Goal: Information Seeking & Learning: Learn about a topic

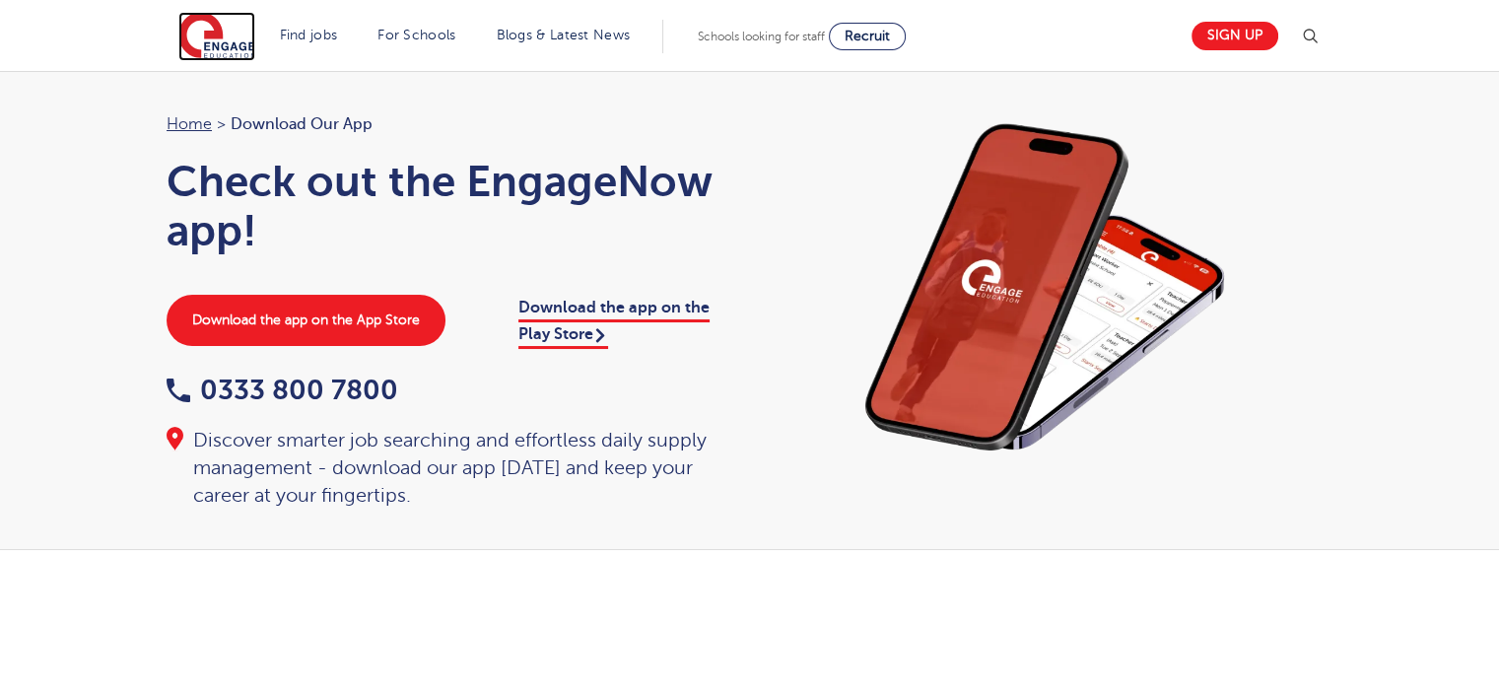
click at [230, 46] on img at bounding box center [216, 36] width 77 height 49
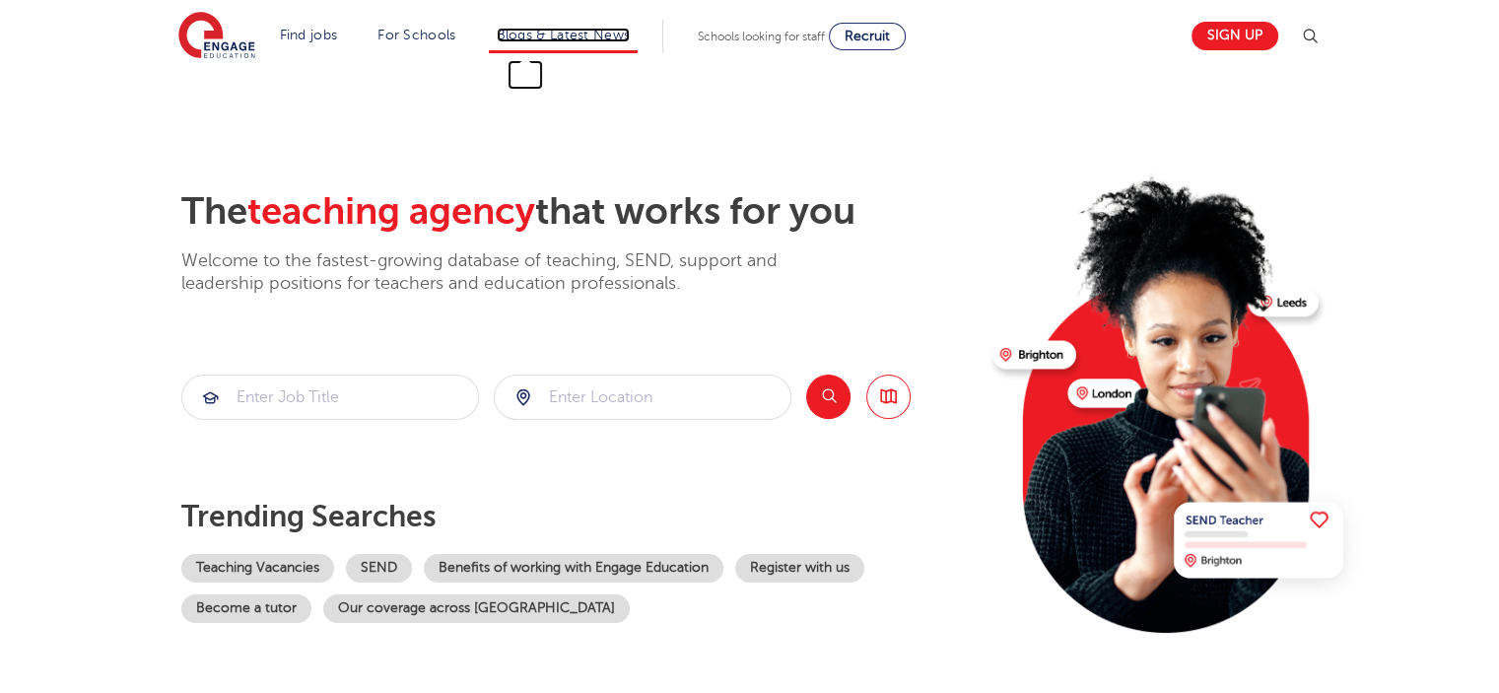
click at [581, 40] on link "Blogs & Latest News" at bounding box center [564, 35] width 134 height 15
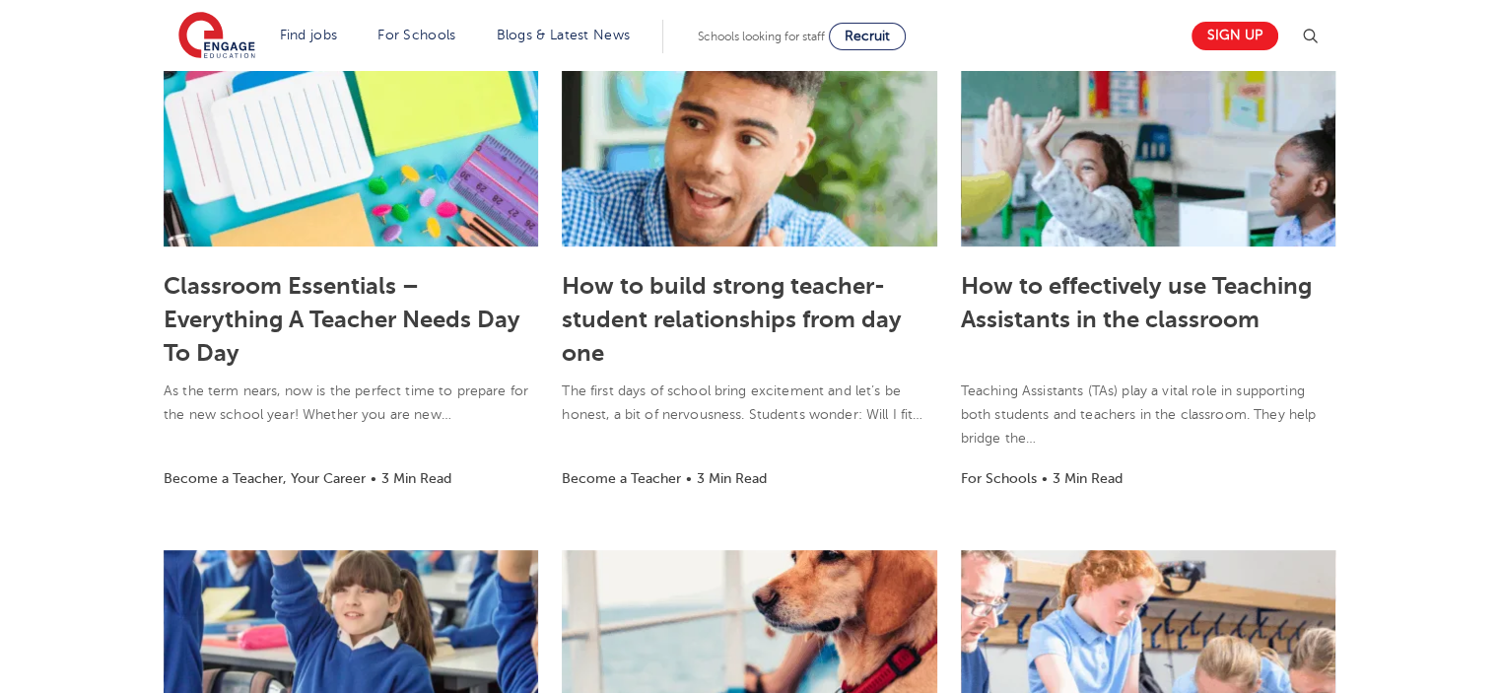
scroll to position [1084, 0]
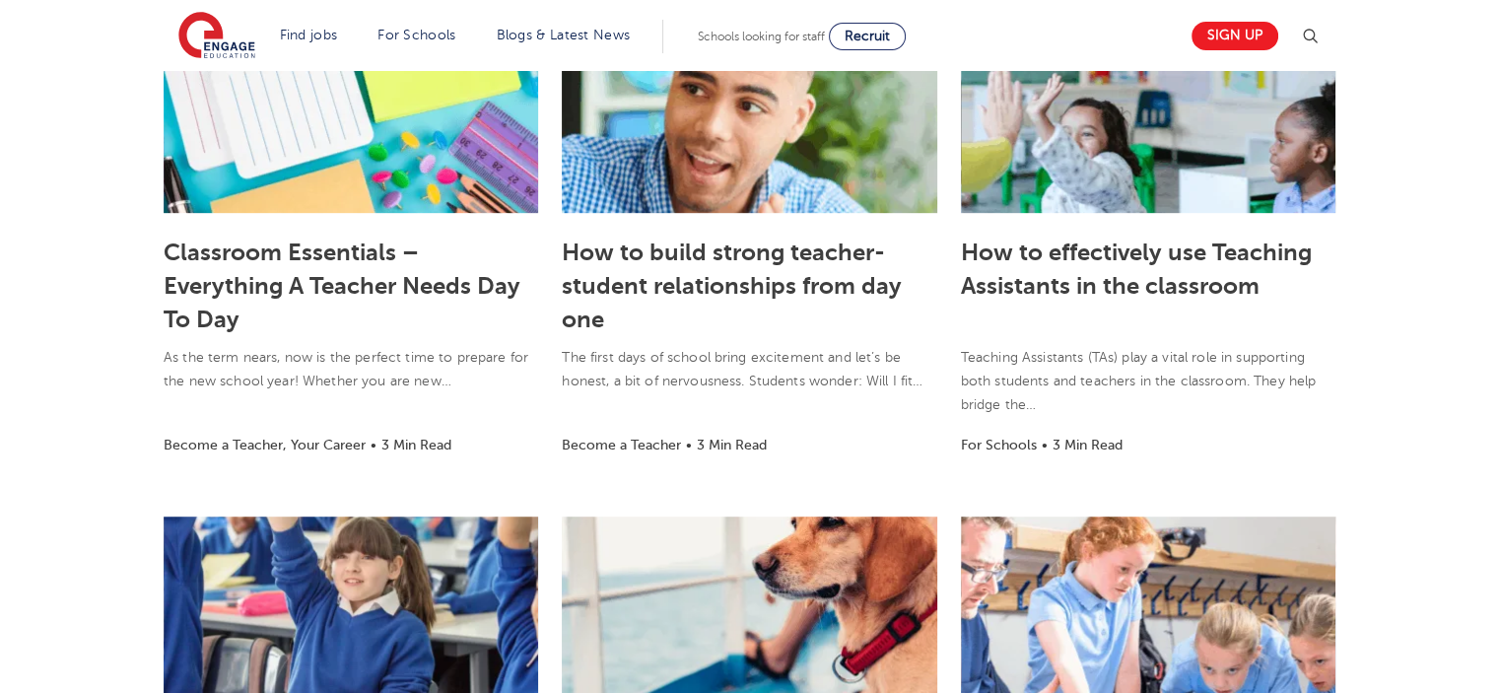
click at [83, 412] on section "Supply teacher duties explained: Roles, responsibilities and daily tasks A supp…" at bounding box center [749, 330] width 1499 height 1751
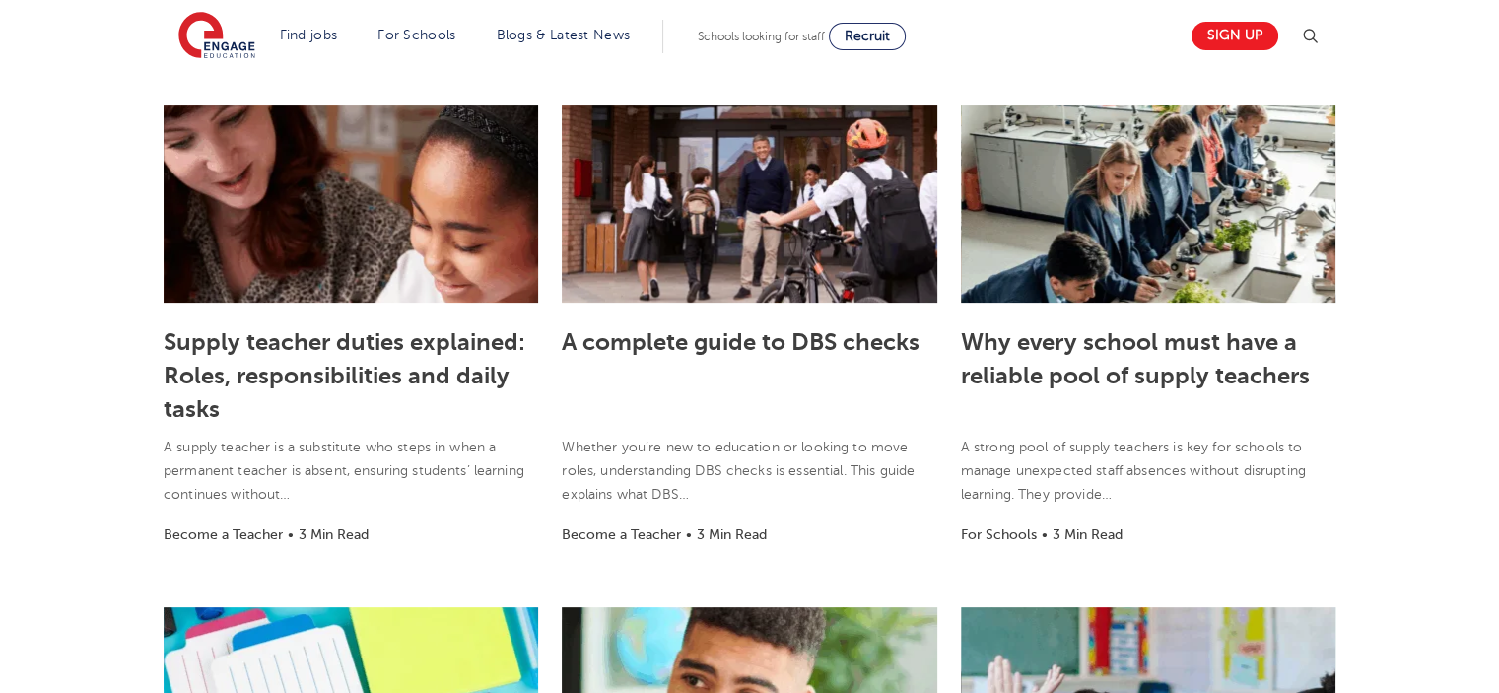
scroll to position [296, 0]
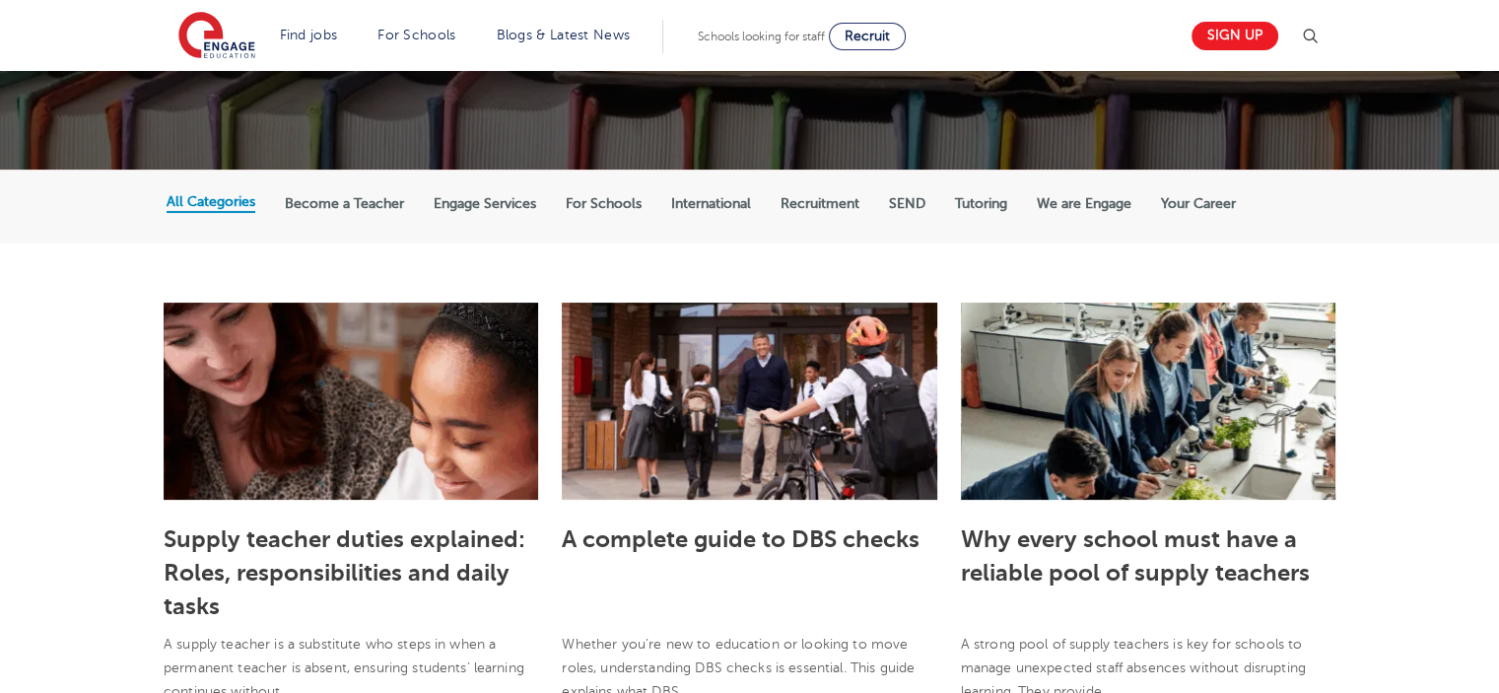
click at [707, 198] on label "International" at bounding box center [711, 204] width 80 height 18
click at [0, 0] on input "International" at bounding box center [0, 0] width 0 height 0
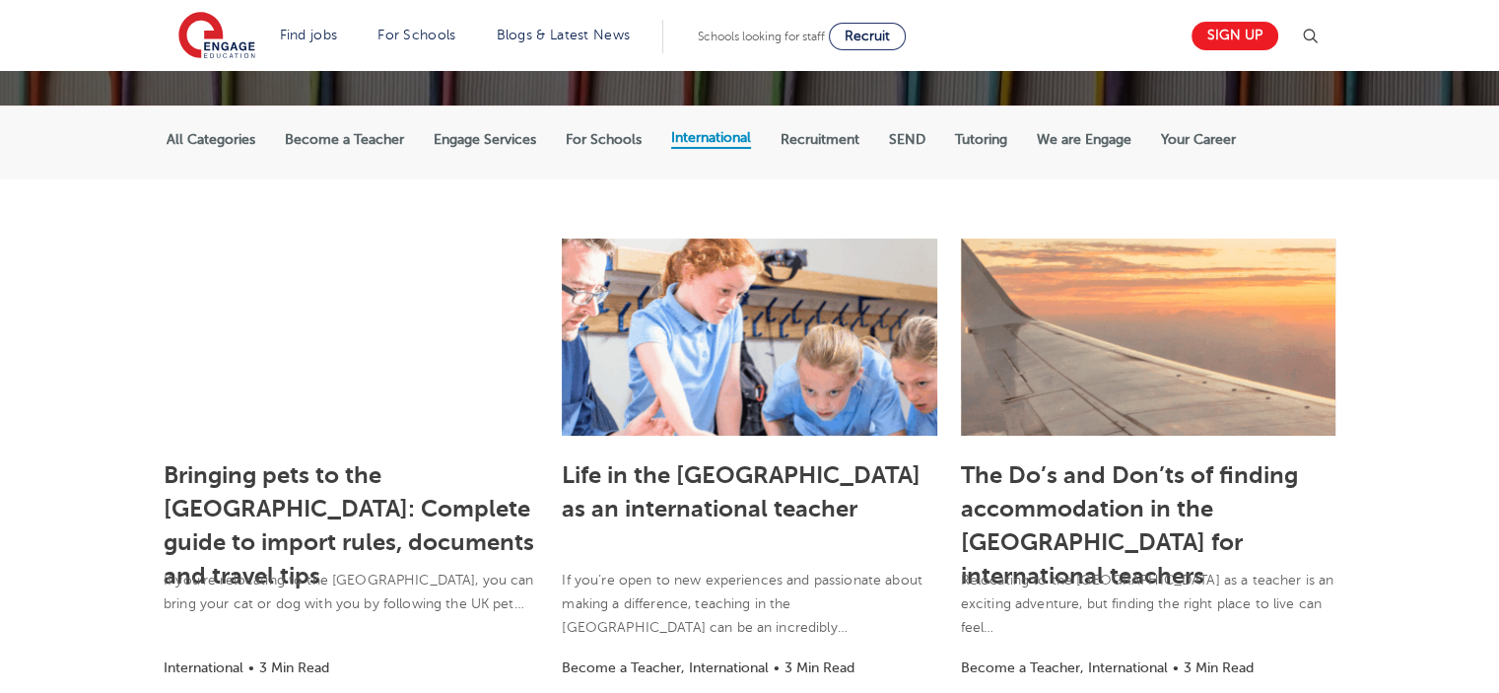
scroll to position [394, 0]
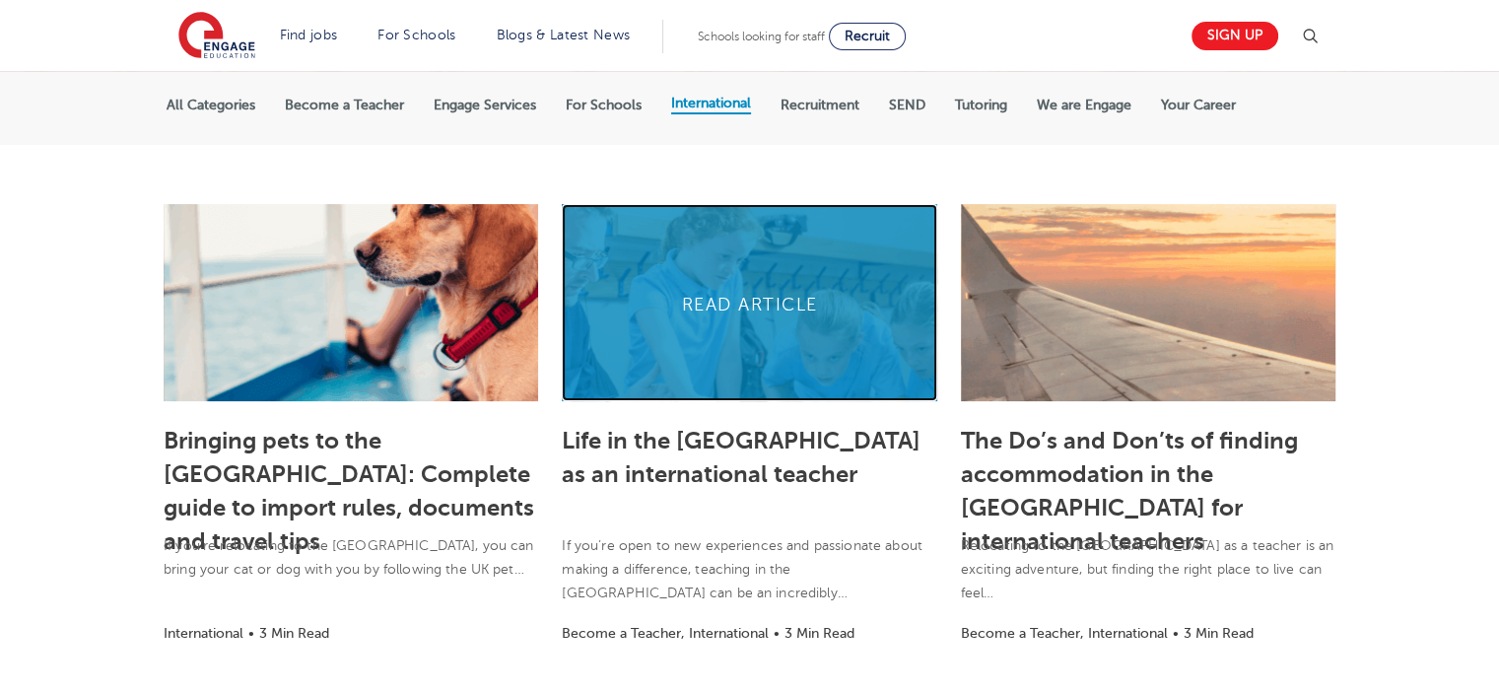
click at [730, 303] on link at bounding box center [749, 302] width 375 height 197
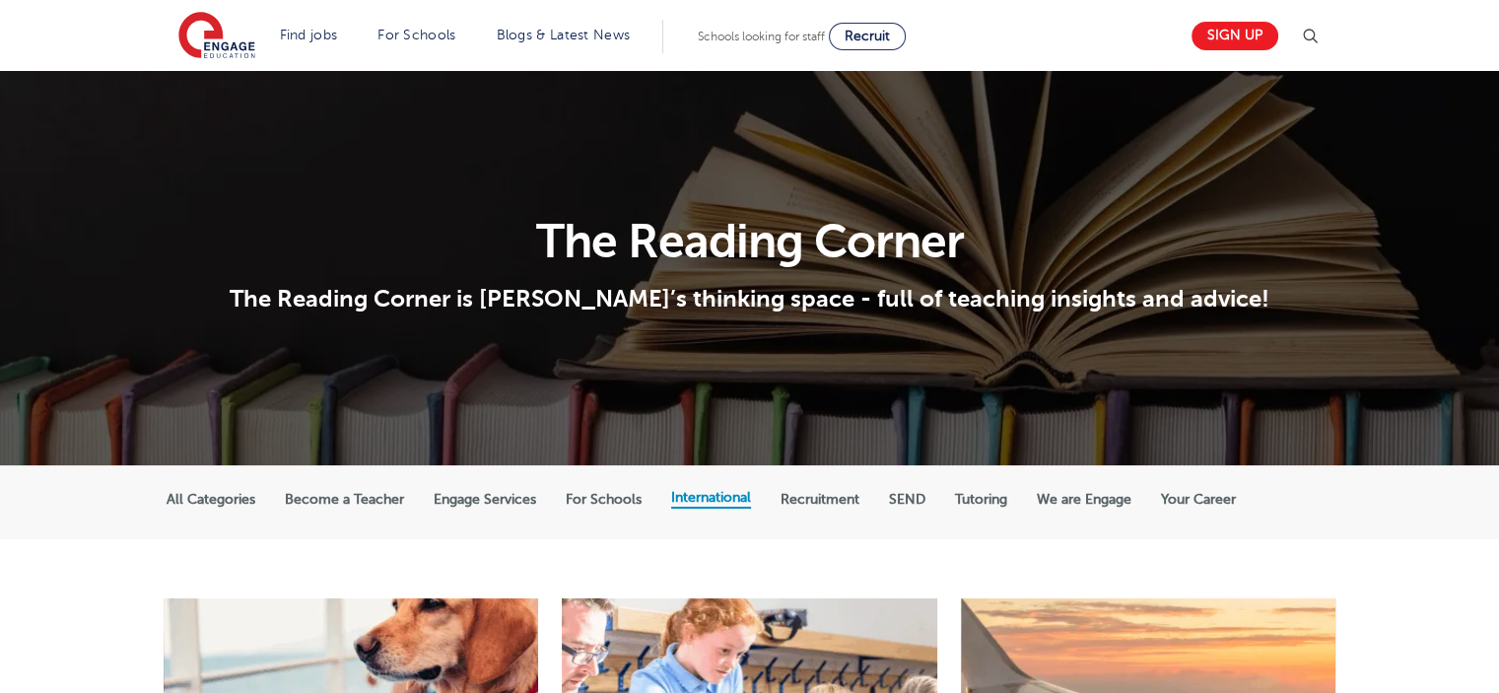
click at [187, 500] on label "All Categories" at bounding box center [211, 500] width 89 height 18
click at [0, 0] on input "All Categories" at bounding box center [0, 0] width 0 height 0
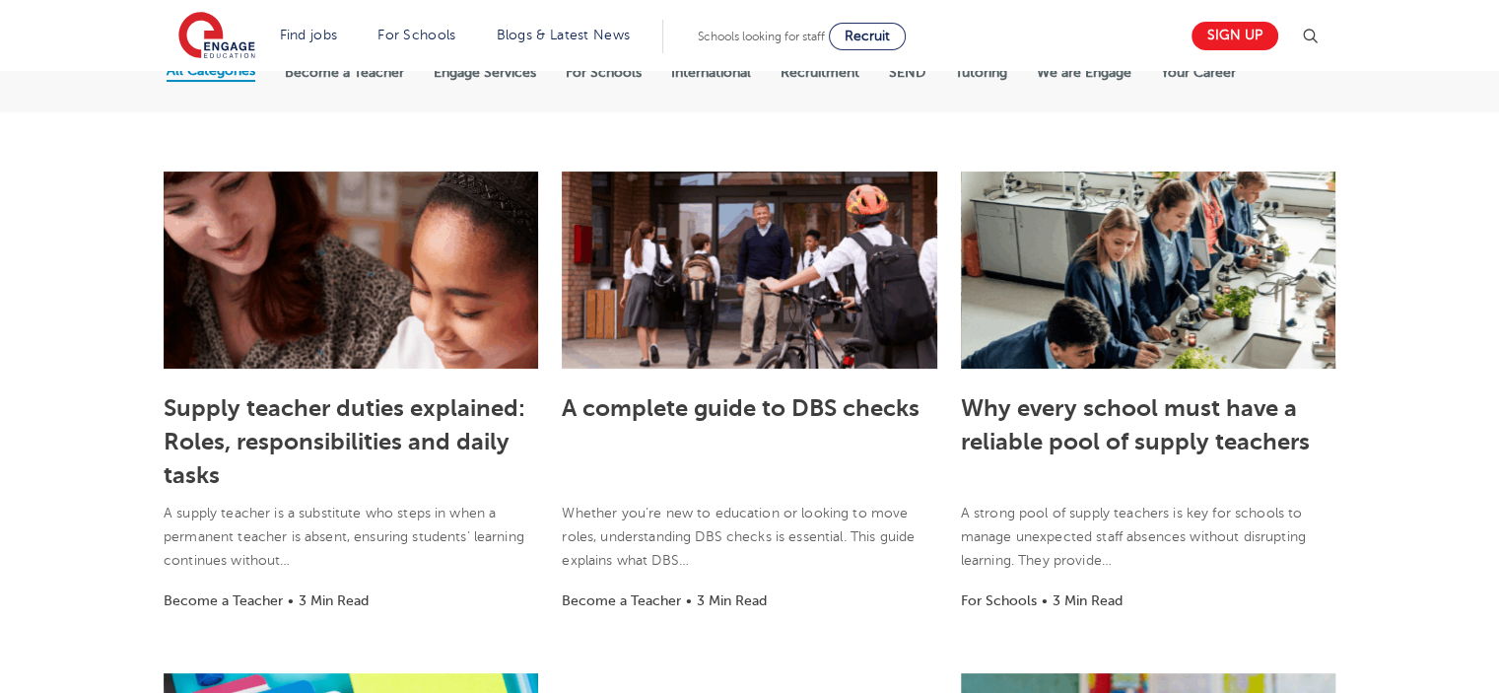
scroll to position [394, 0]
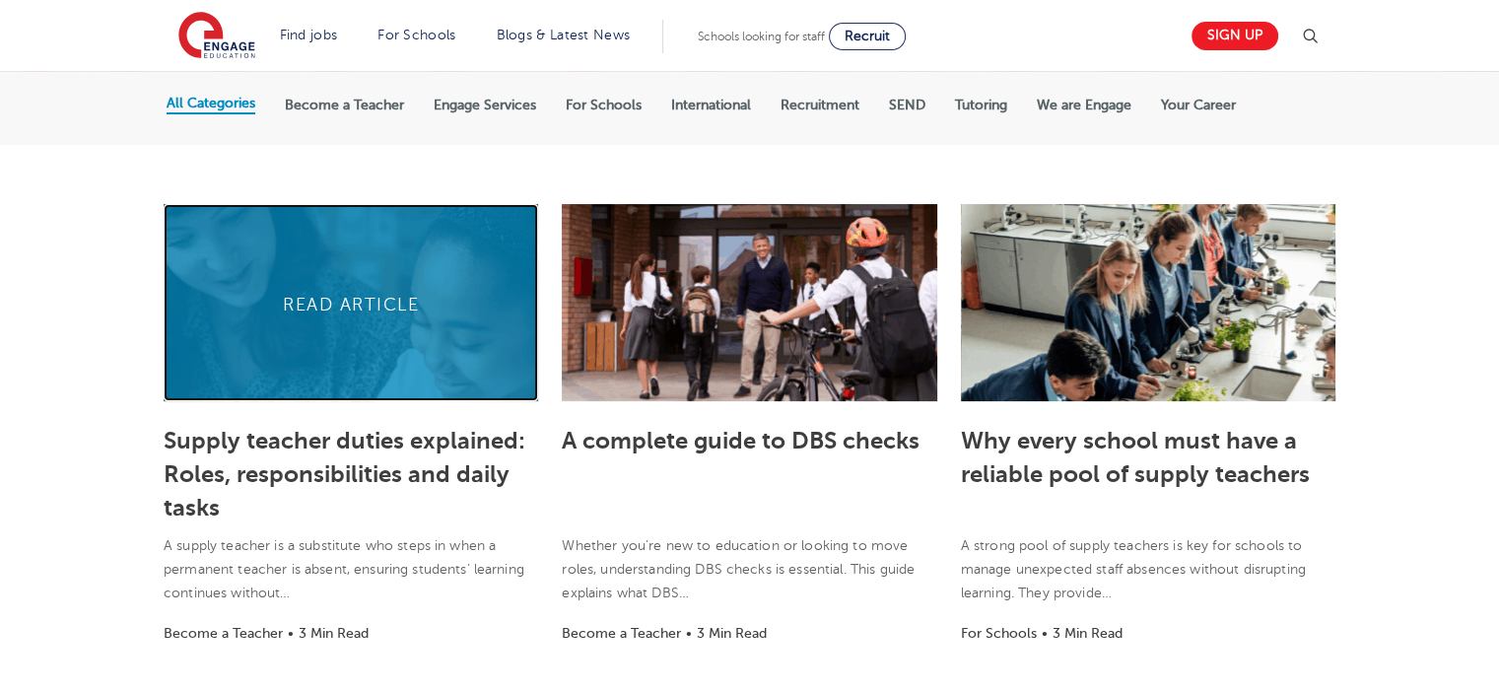
click at [366, 307] on link at bounding box center [351, 302] width 375 height 197
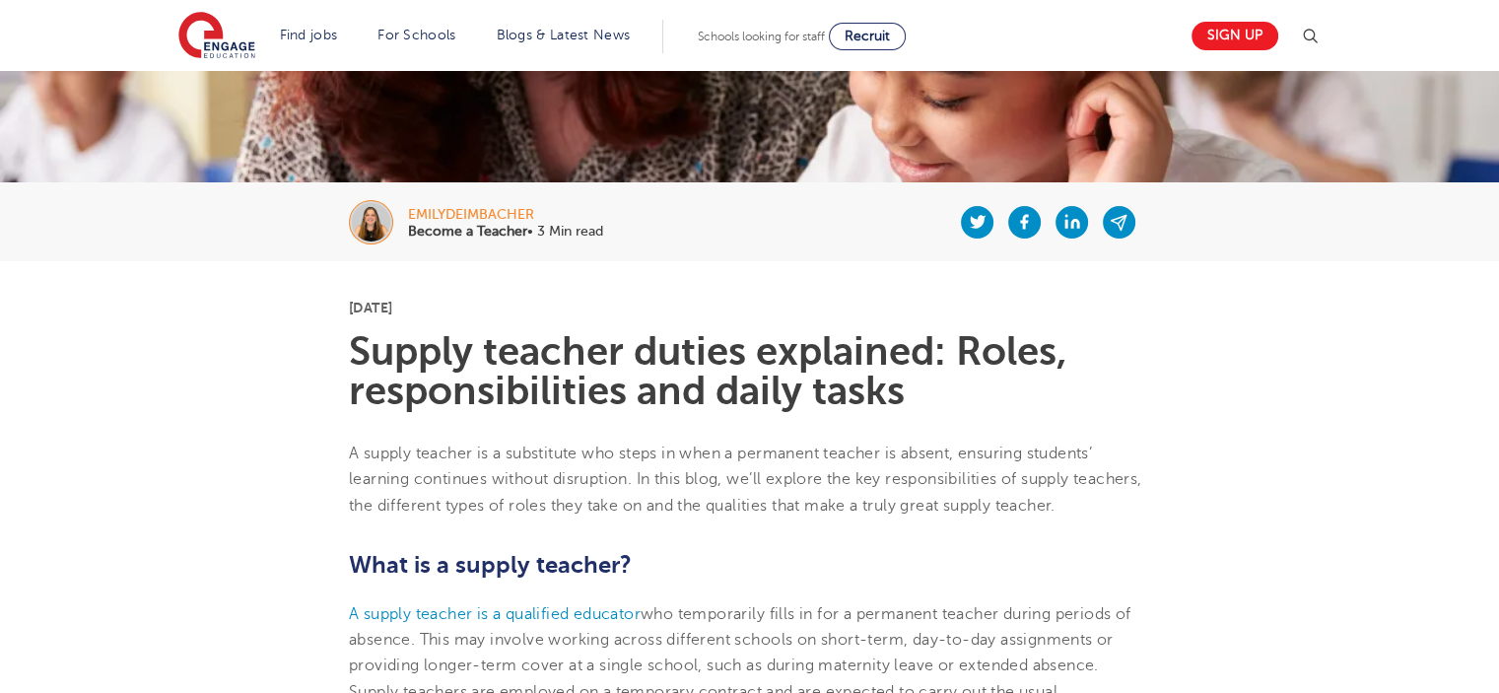
scroll to position [296, 0]
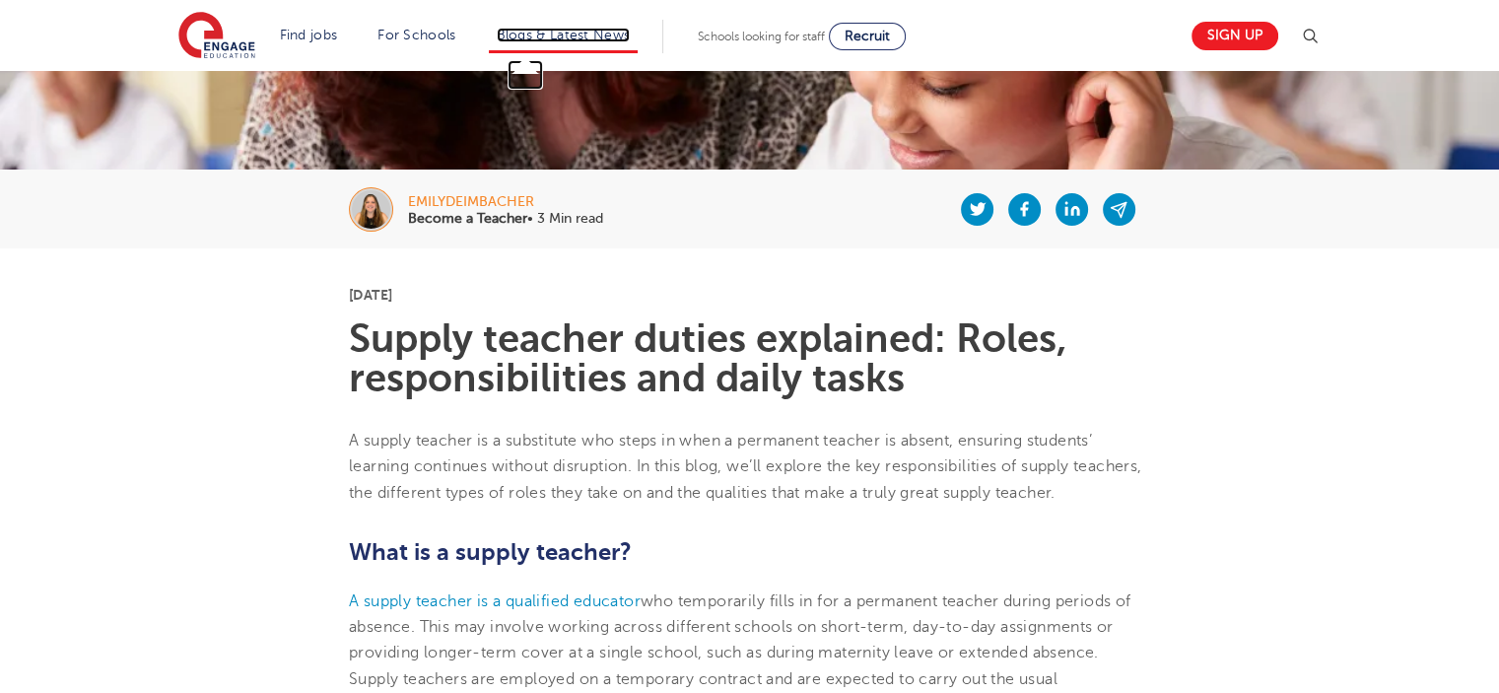
click at [599, 34] on link "Blogs & Latest News" at bounding box center [564, 35] width 134 height 15
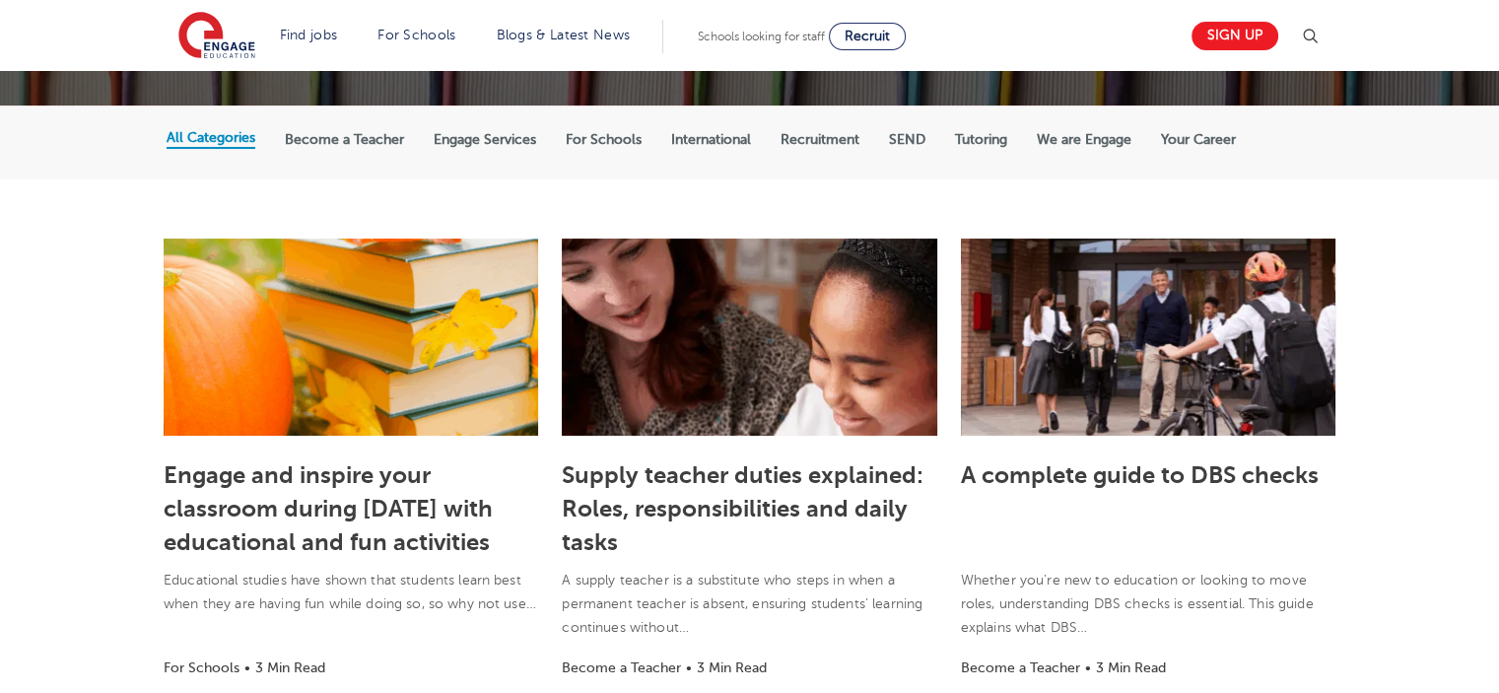
scroll to position [394, 0]
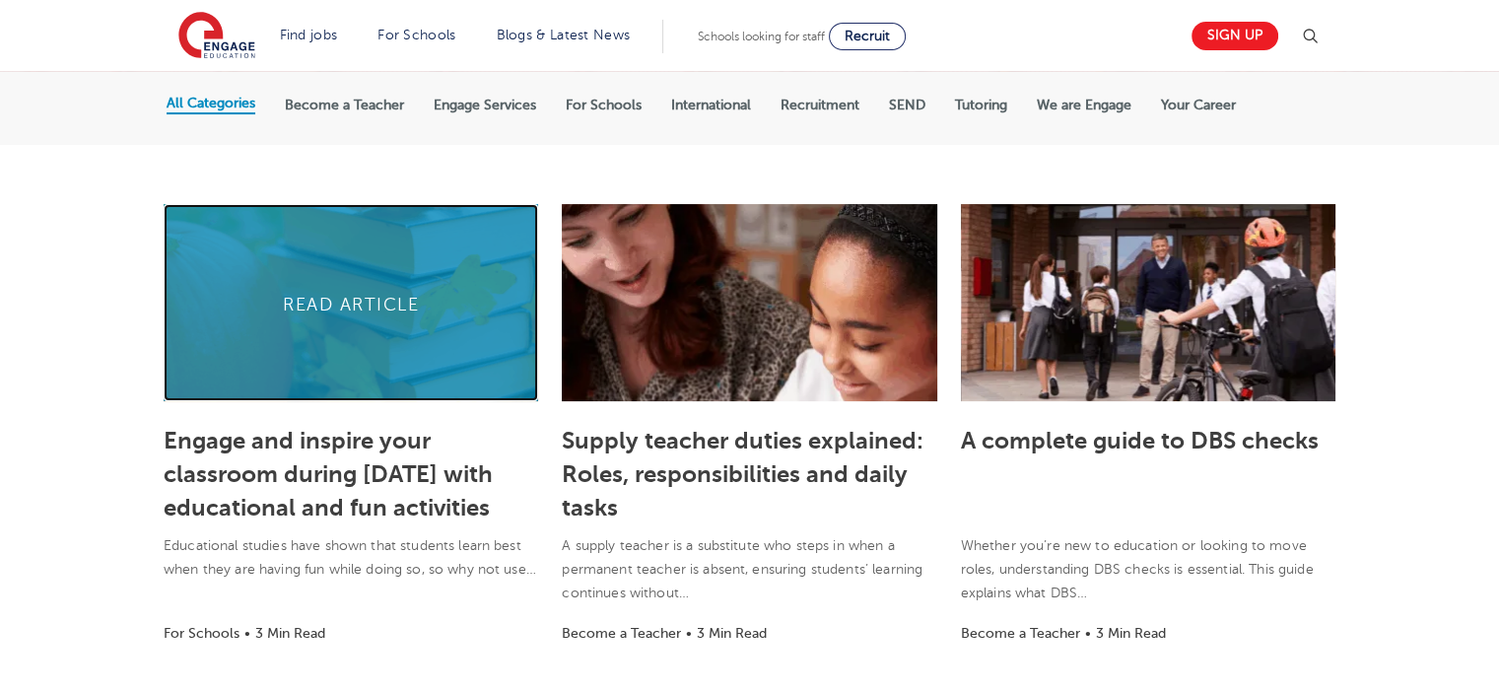
click at [367, 295] on link at bounding box center [351, 302] width 375 height 197
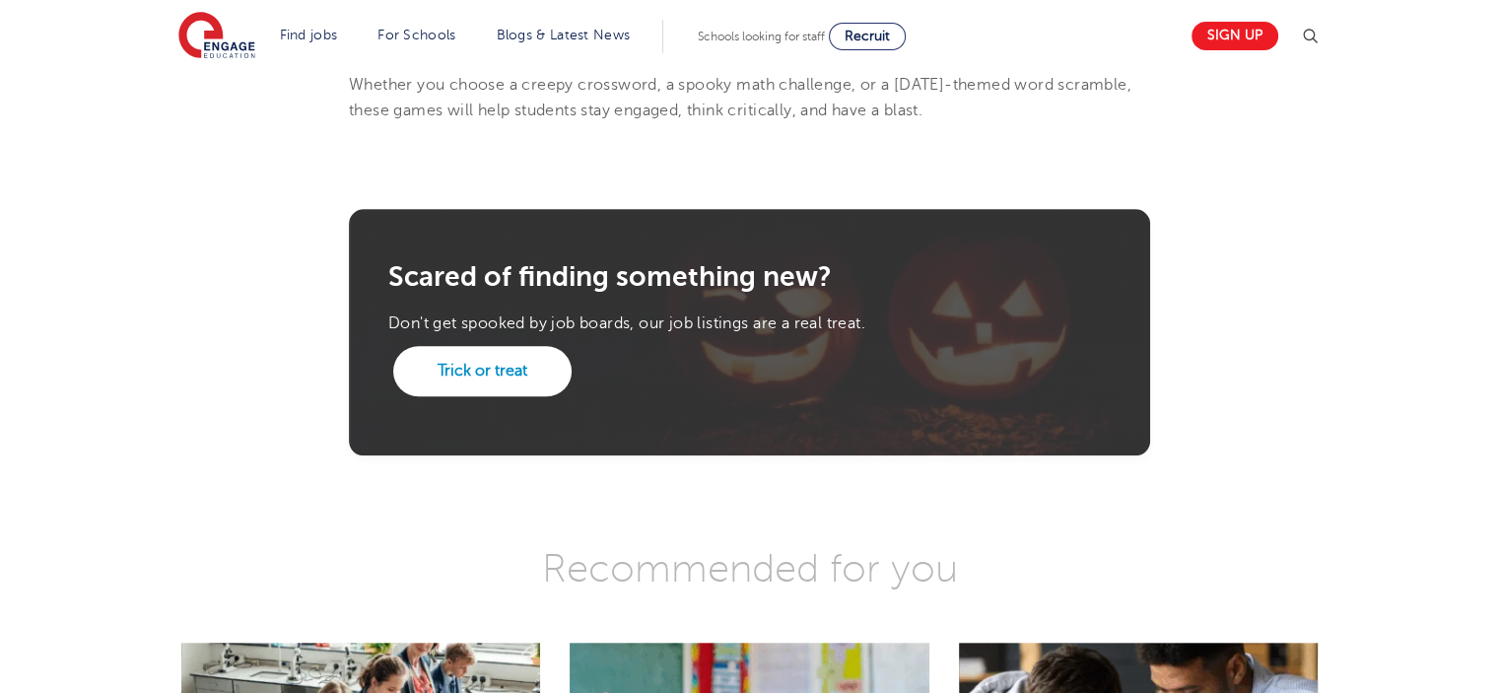
scroll to position [1675, 0]
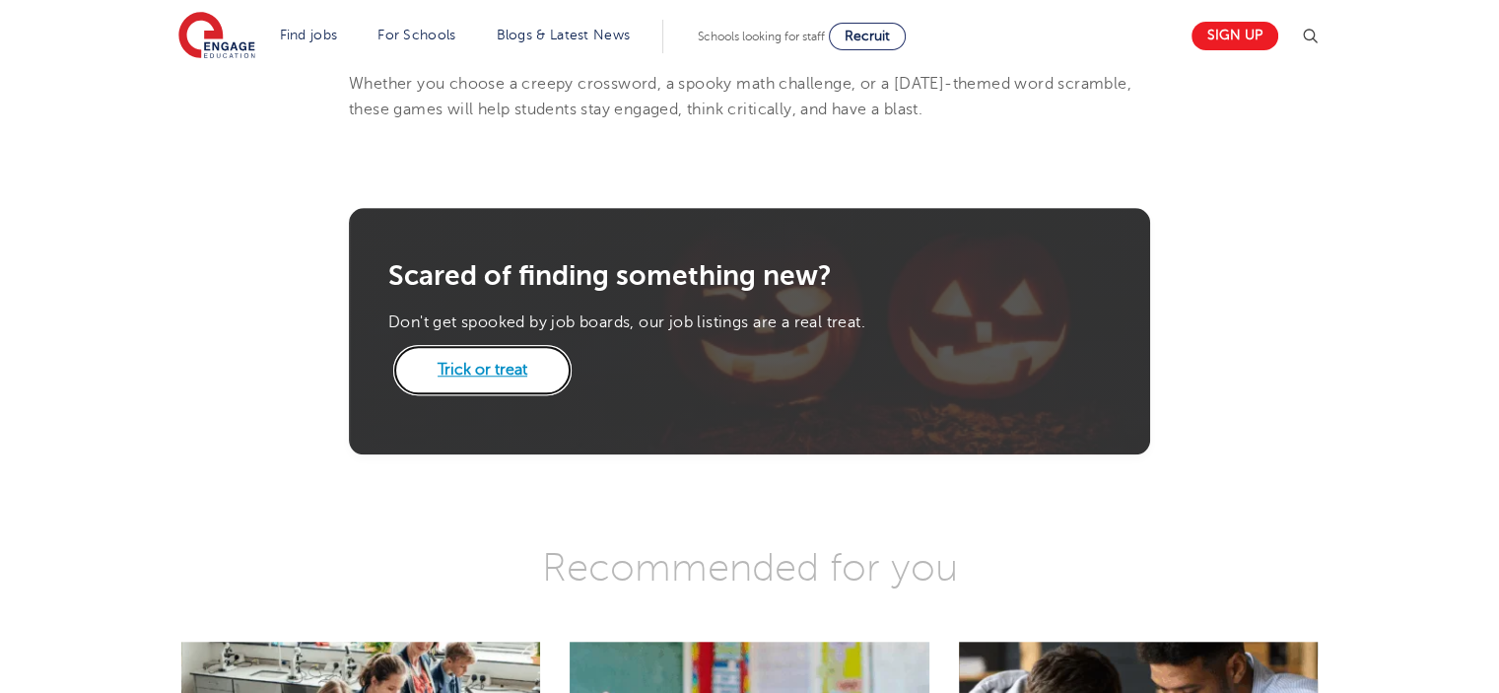
click at [496, 386] on link "Trick or treat" at bounding box center [482, 369] width 178 height 49
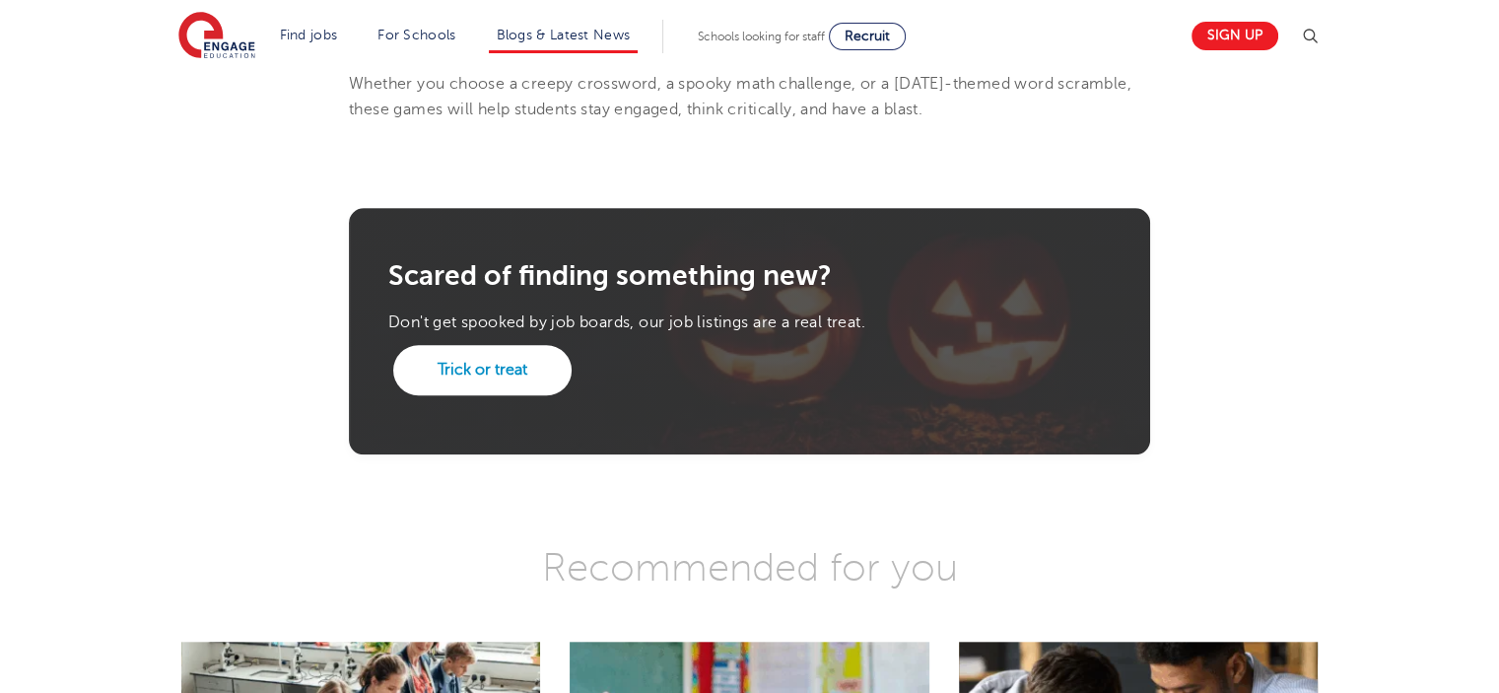
scroll to position [1675, 0]
click at [561, 31] on link "Blogs & Latest News" at bounding box center [564, 35] width 134 height 15
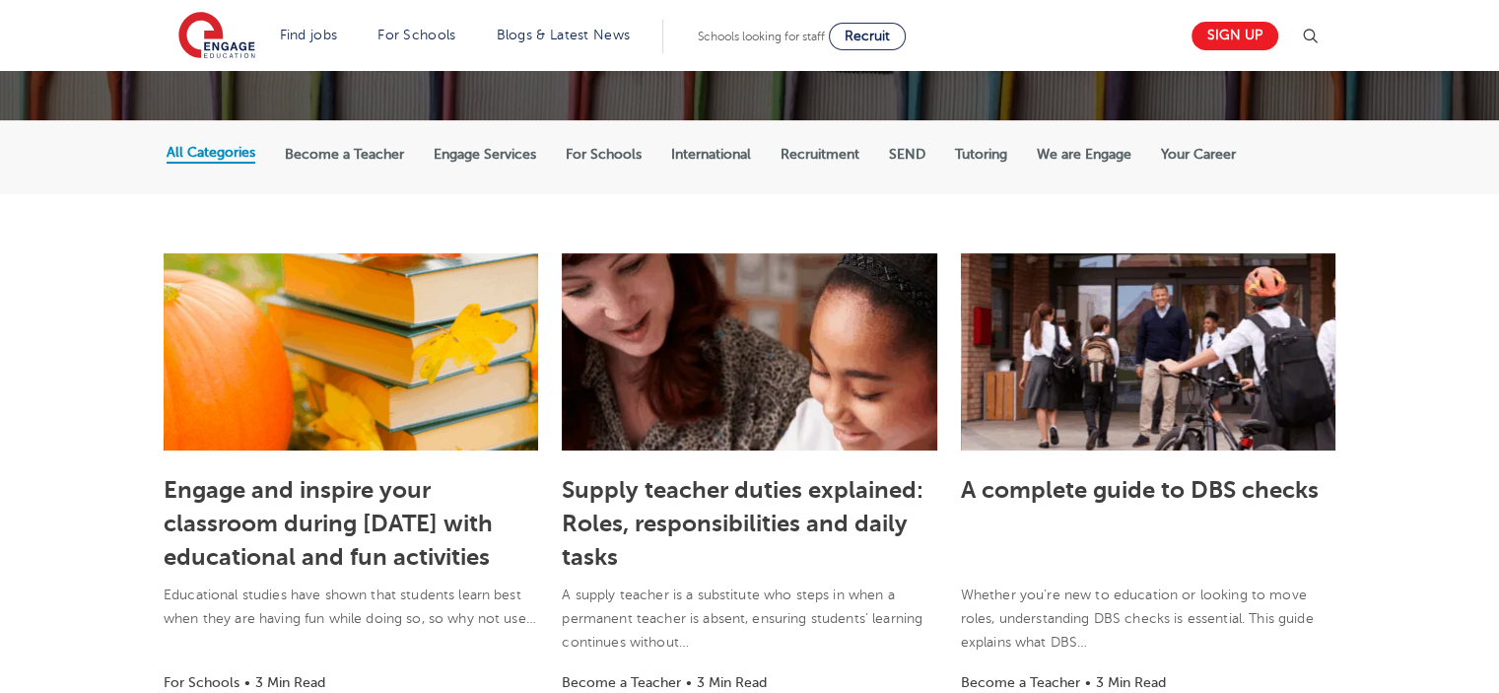
scroll to position [99, 0]
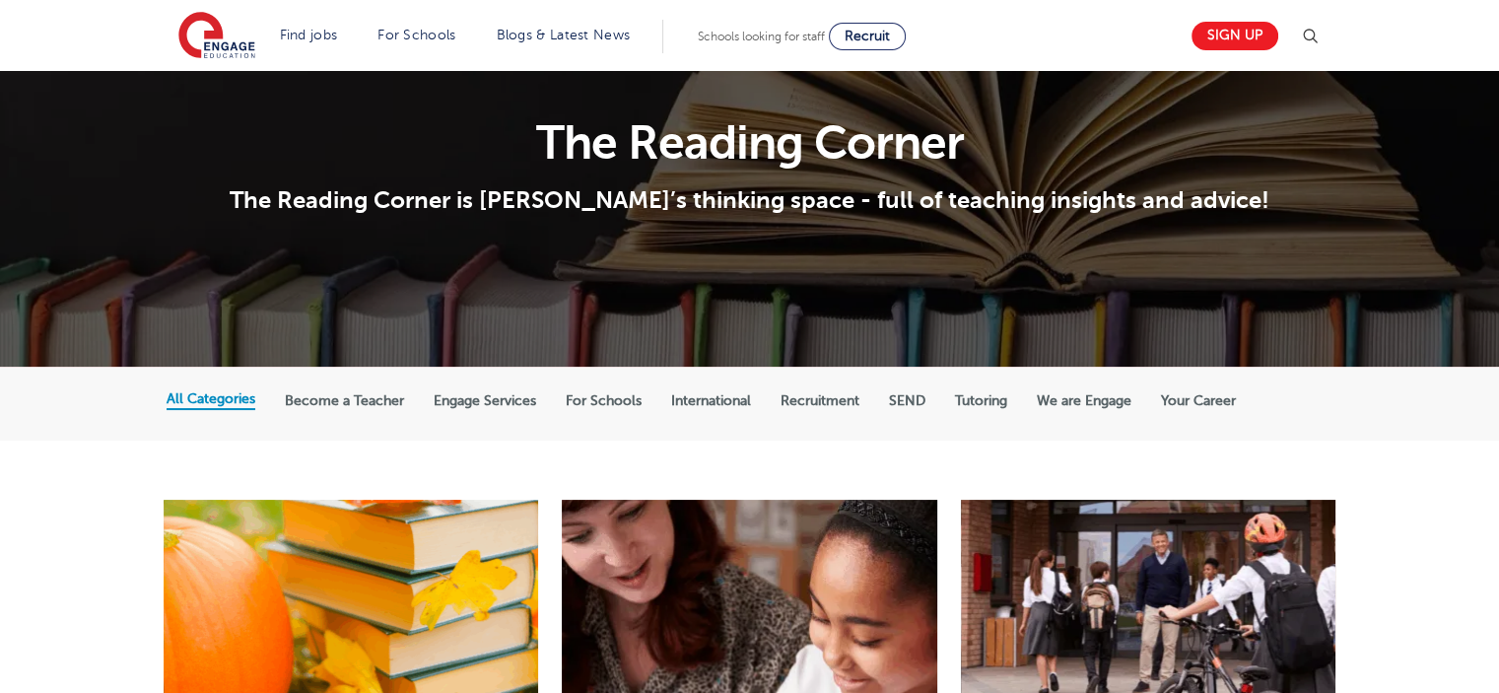
drag, startPoint x: 727, startPoint y: 401, endPoint x: 714, endPoint y: 362, distance: 41.8
click at [727, 401] on label "International" at bounding box center [711, 401] width 80 height 18
click at [0, 0] on input "International" at bounding box center [0, 0] width 0 height 0
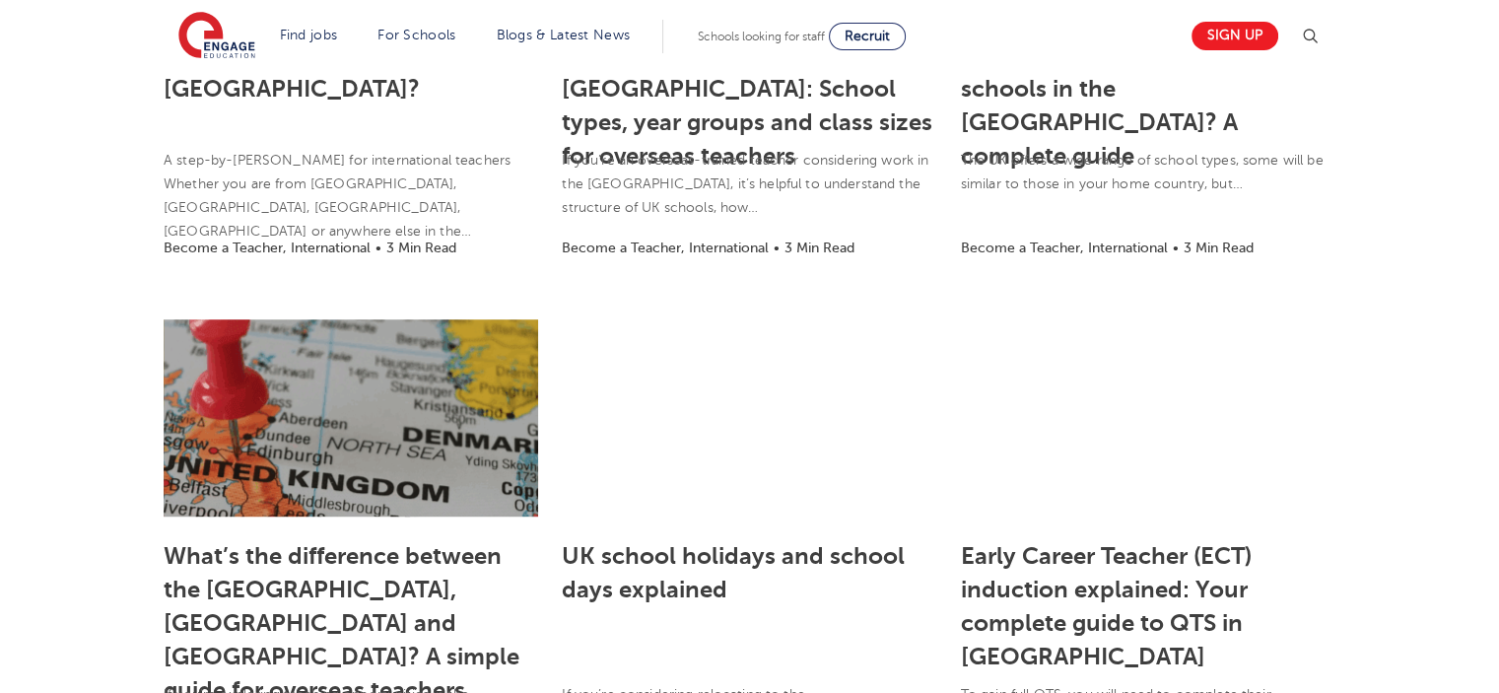
scroll to position [1380, 0]
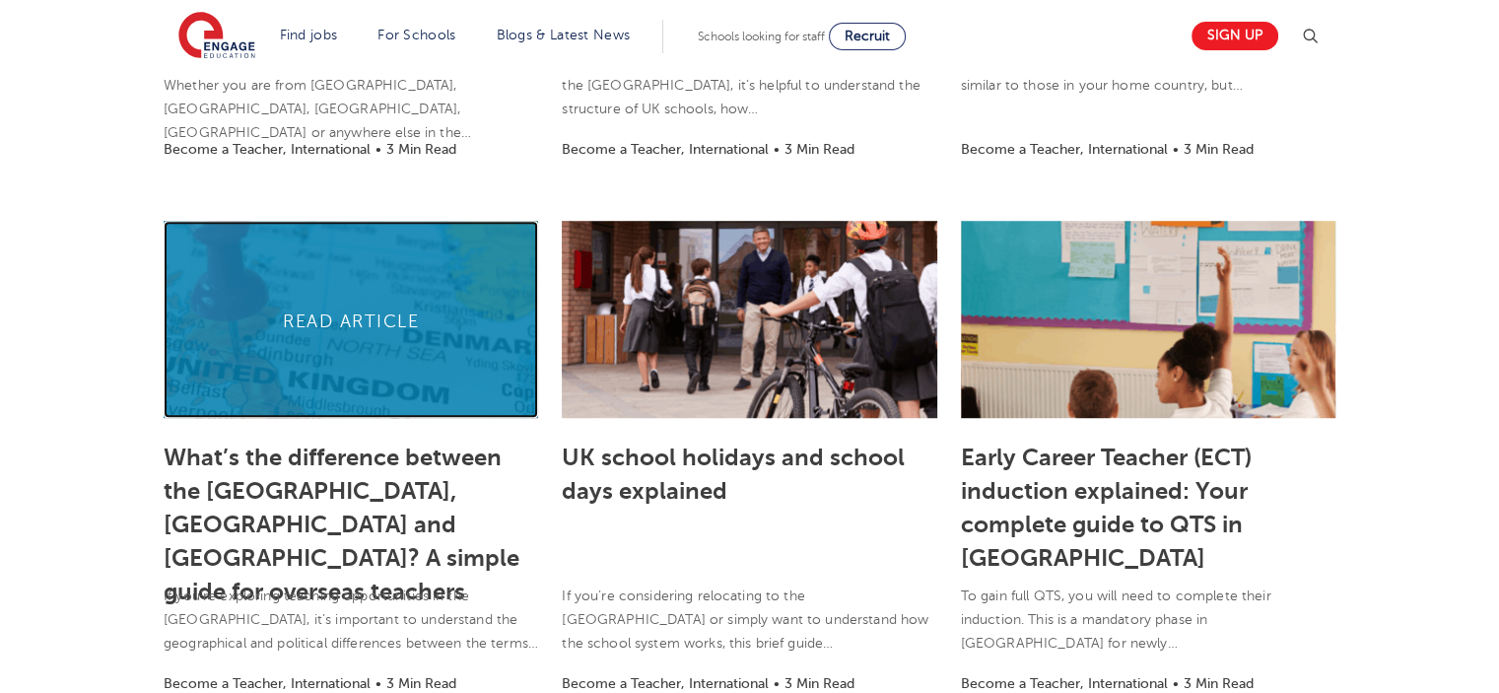
click at [370, 319] on link at bounding box center [351, 319] width 375 height 197
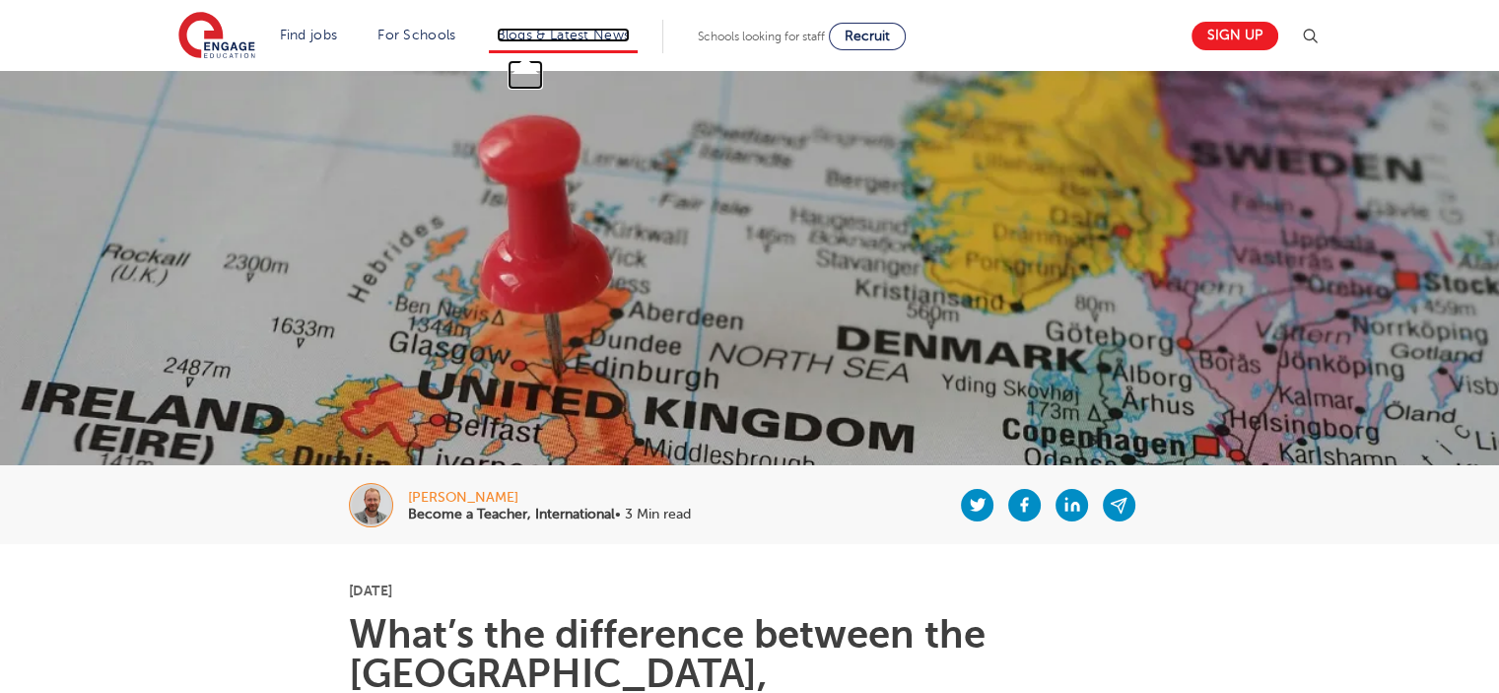
click at [631, 38] on link "Blogs & Latest News" at bounding box center [564, 35] width 134 height 15
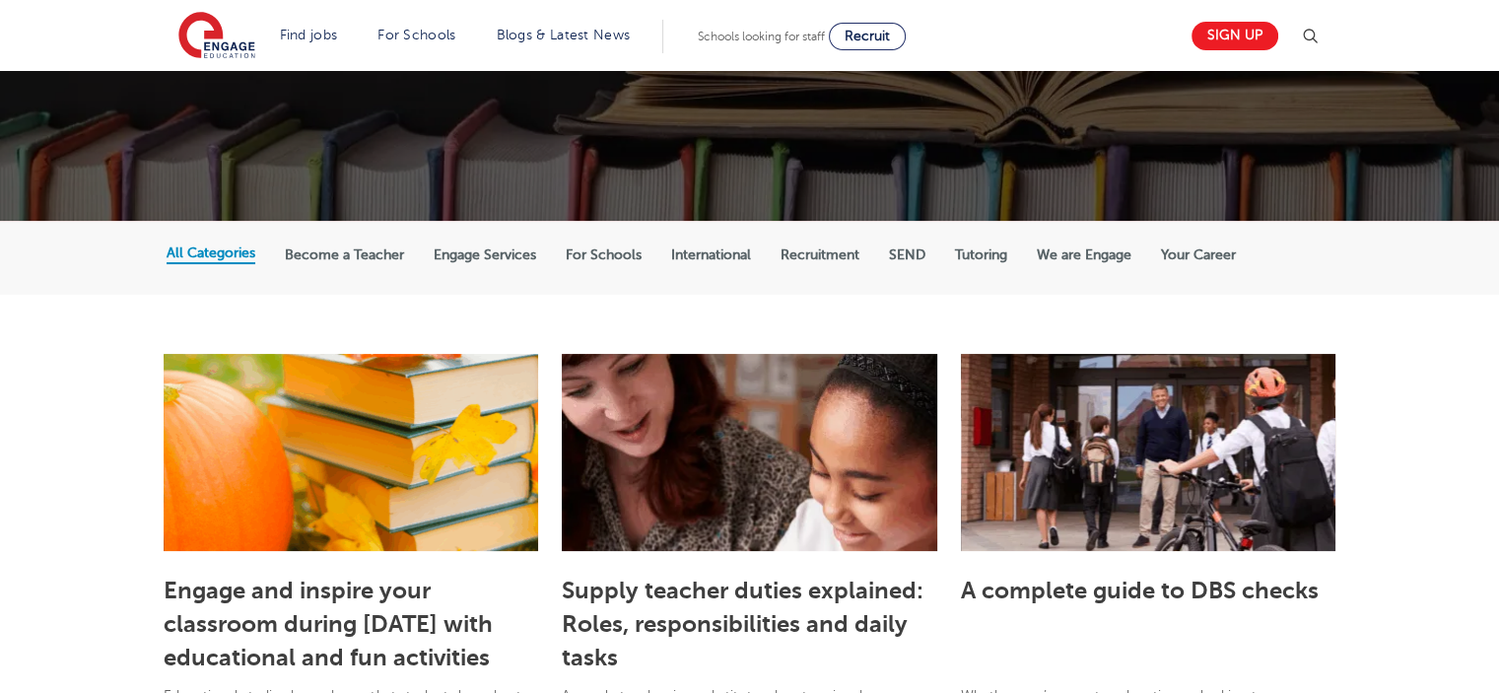
scroll to position [99, 0]
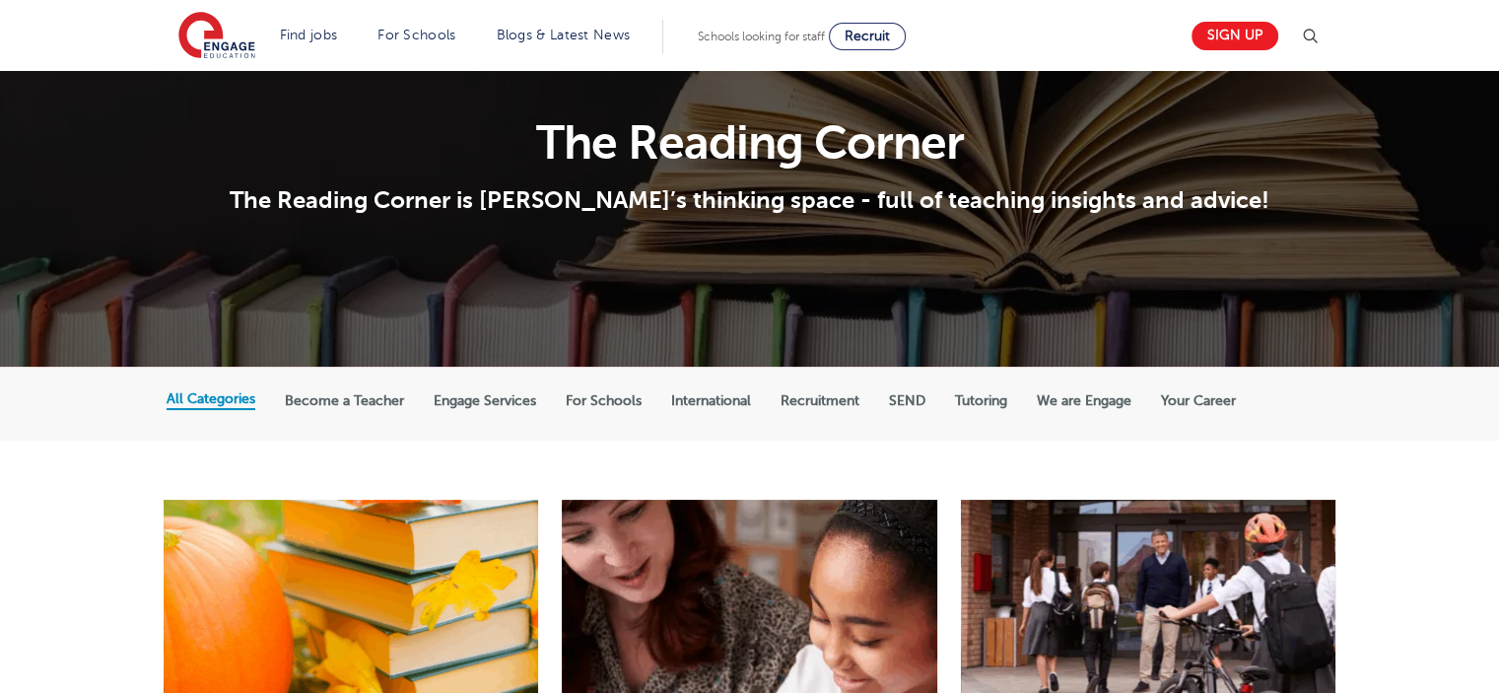
click at [717, 401] on label "International" at bounding box center [711, 401] width 80 height 18
click at [0, 0] on input "International" at bounding box center [0, 0] width 0 height 0
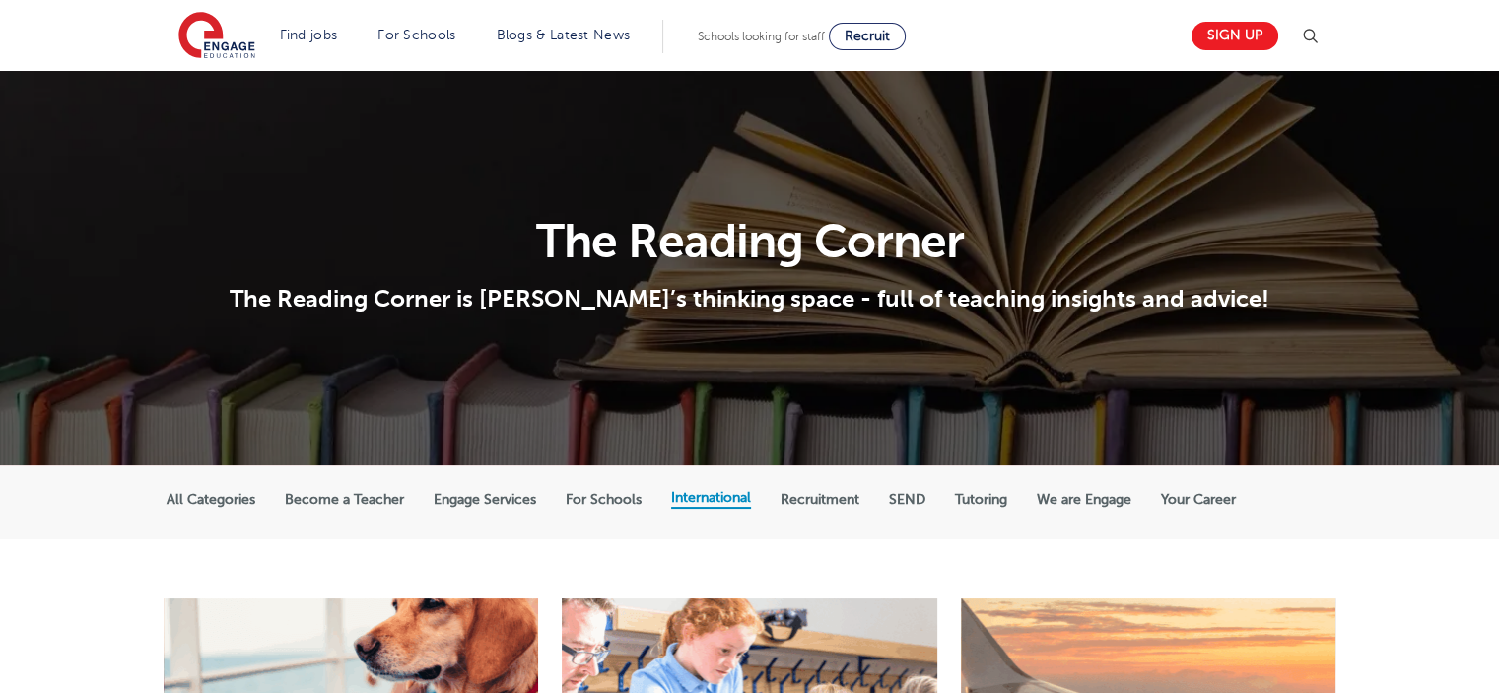
click at [245, 496] on label "All Categories" at bounding box center [211, 500] width 89 height 18
click at [0, 0] on input "All Categories" at bounding box center [0, 0] width 0 height 0
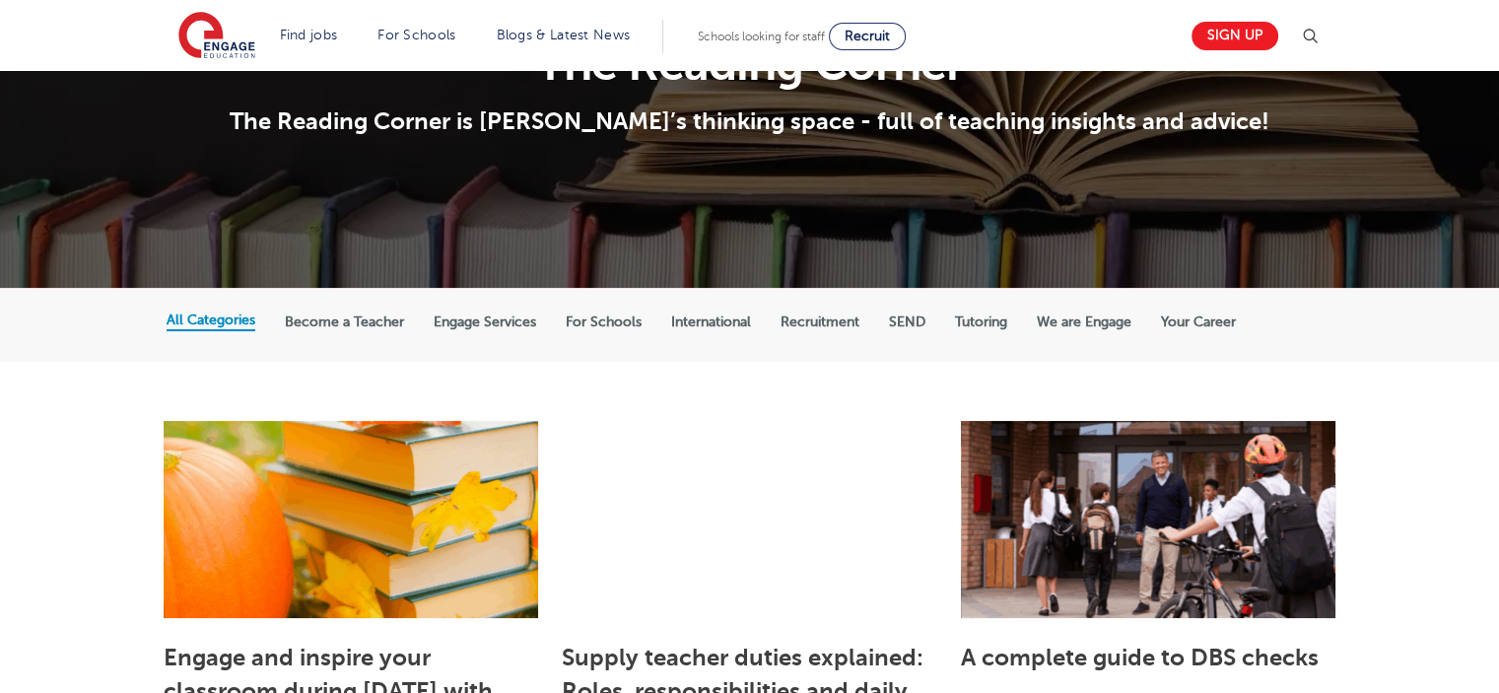
scroll to position [296, 0]
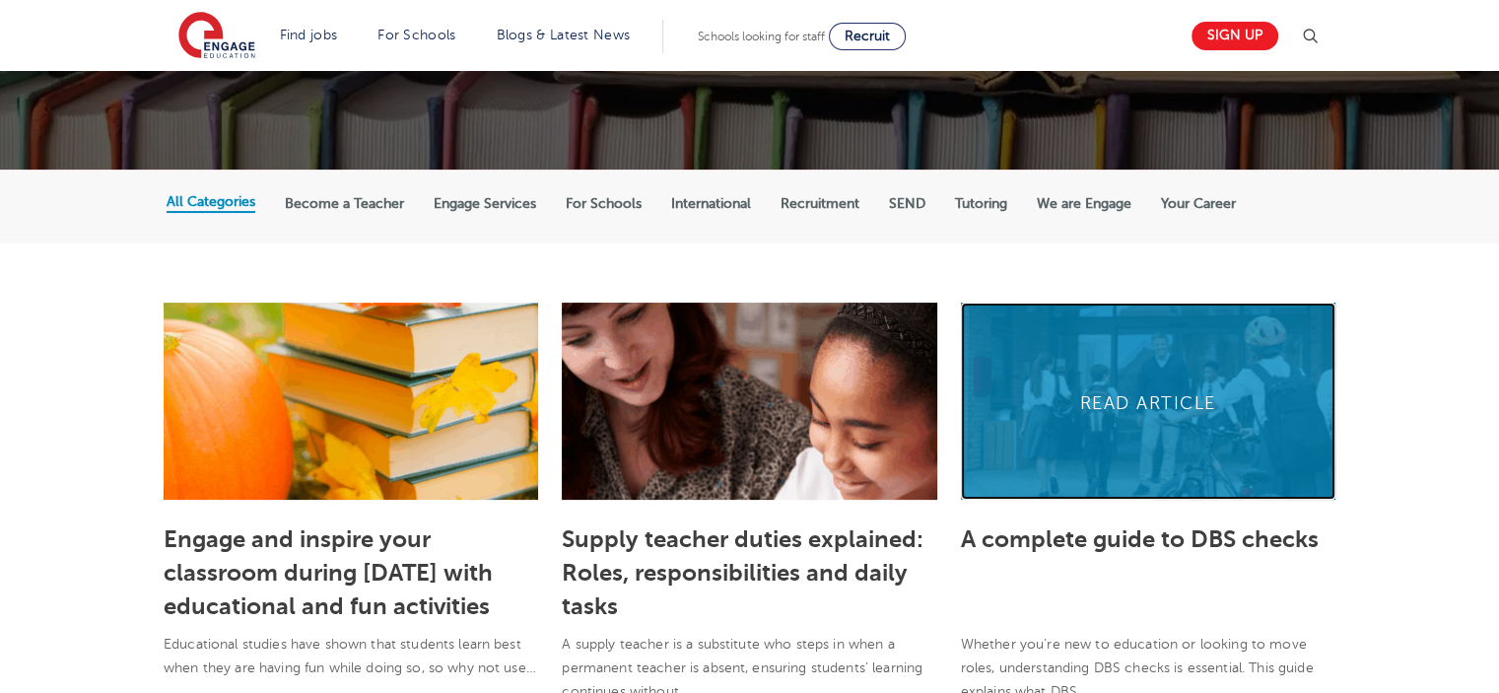
click at [1171, 403] on link at bounding box center [1148, 401] width 375 height 197
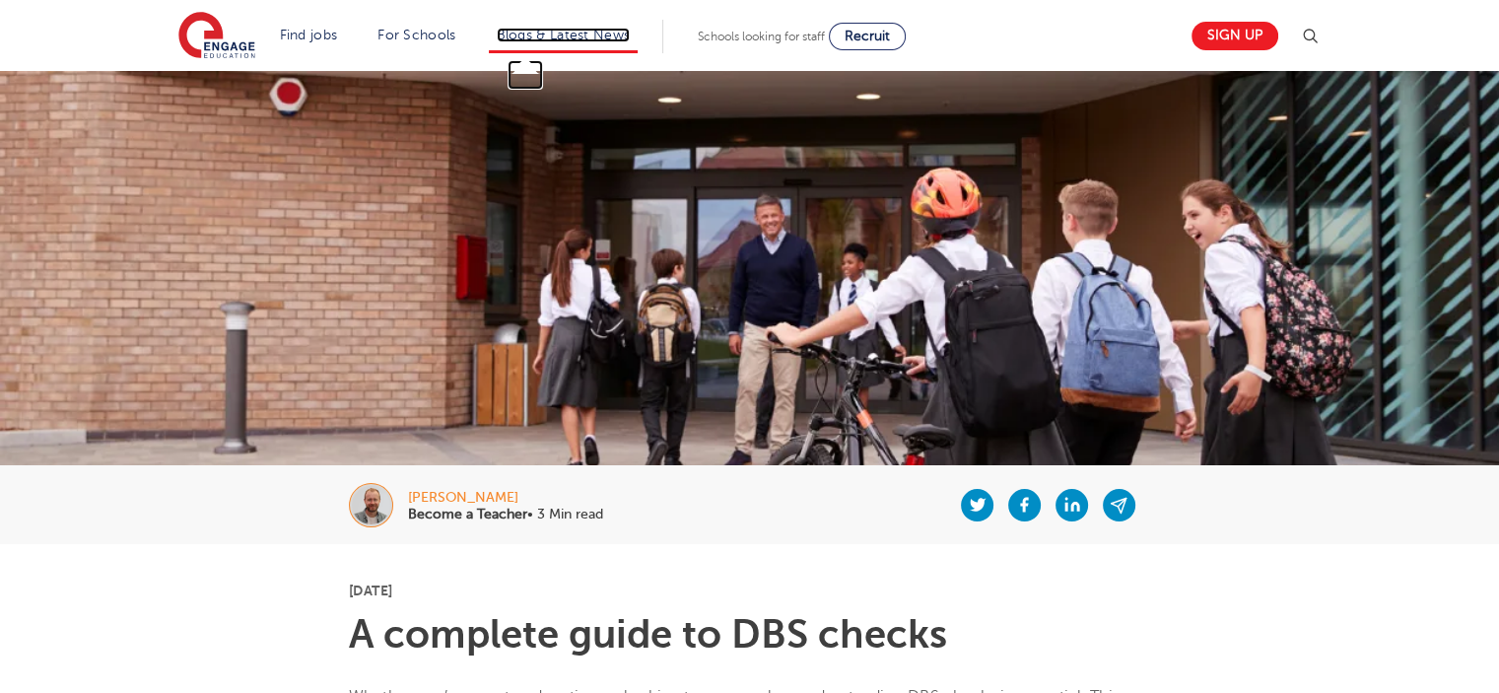
click at [584, 32] on link "Blogs & Latest News" at bounding box center [564, 35] width 134 height 15
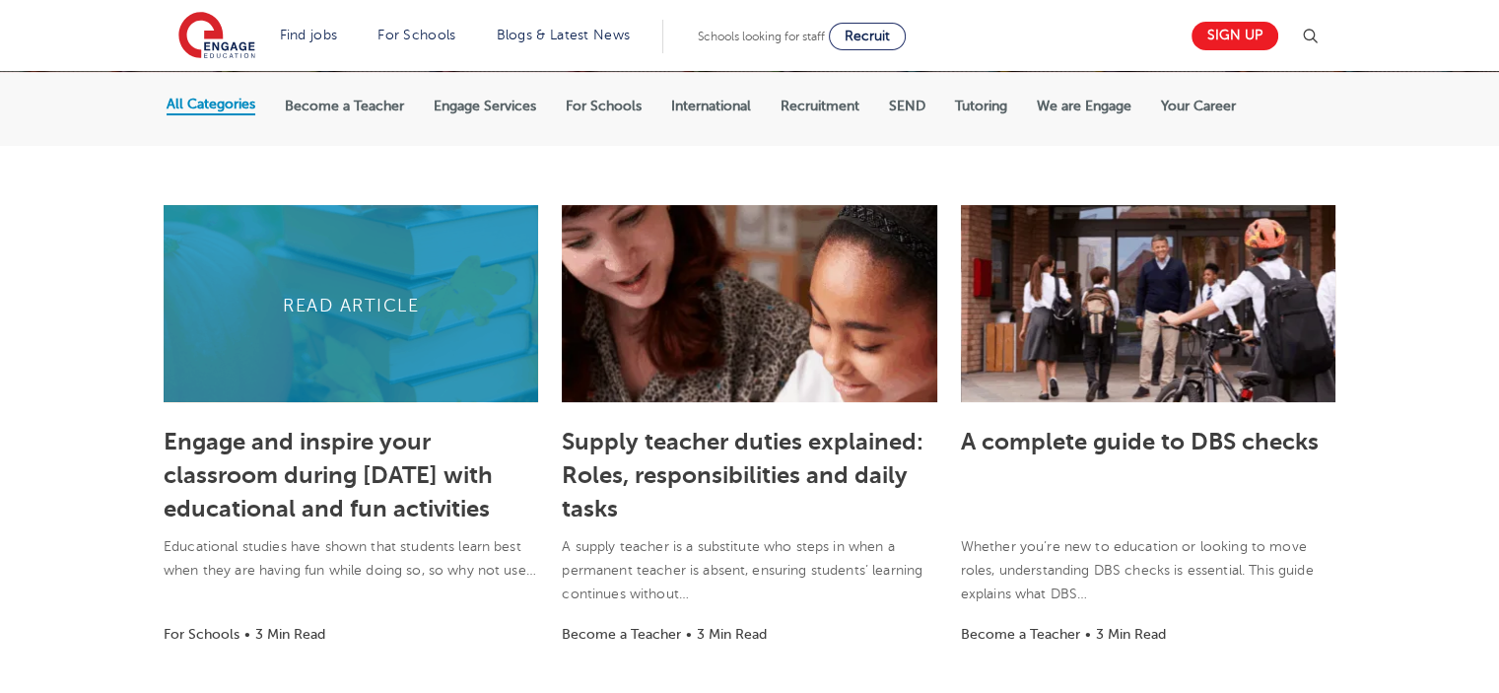
scroll to position [394, 0]
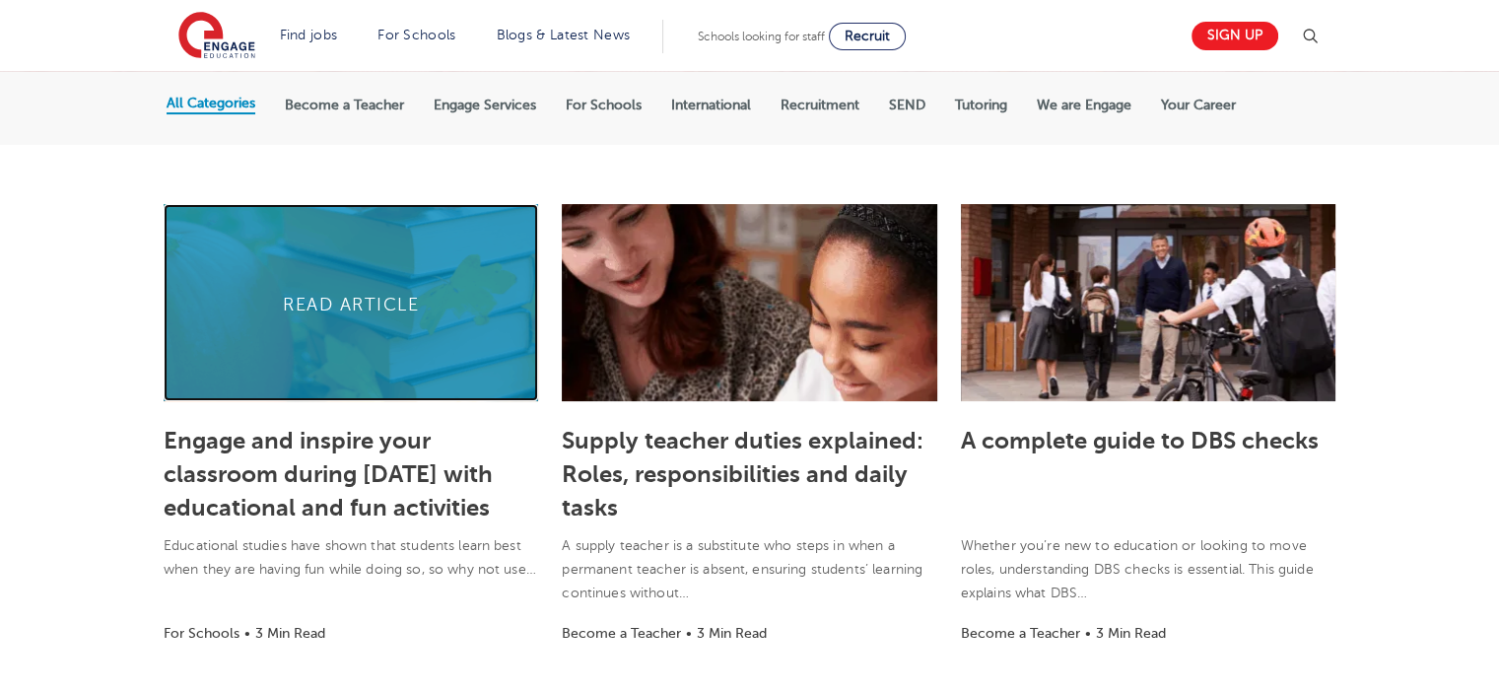
click at [373, 338] on link at bounding box center [351, 302] width 375 height 197
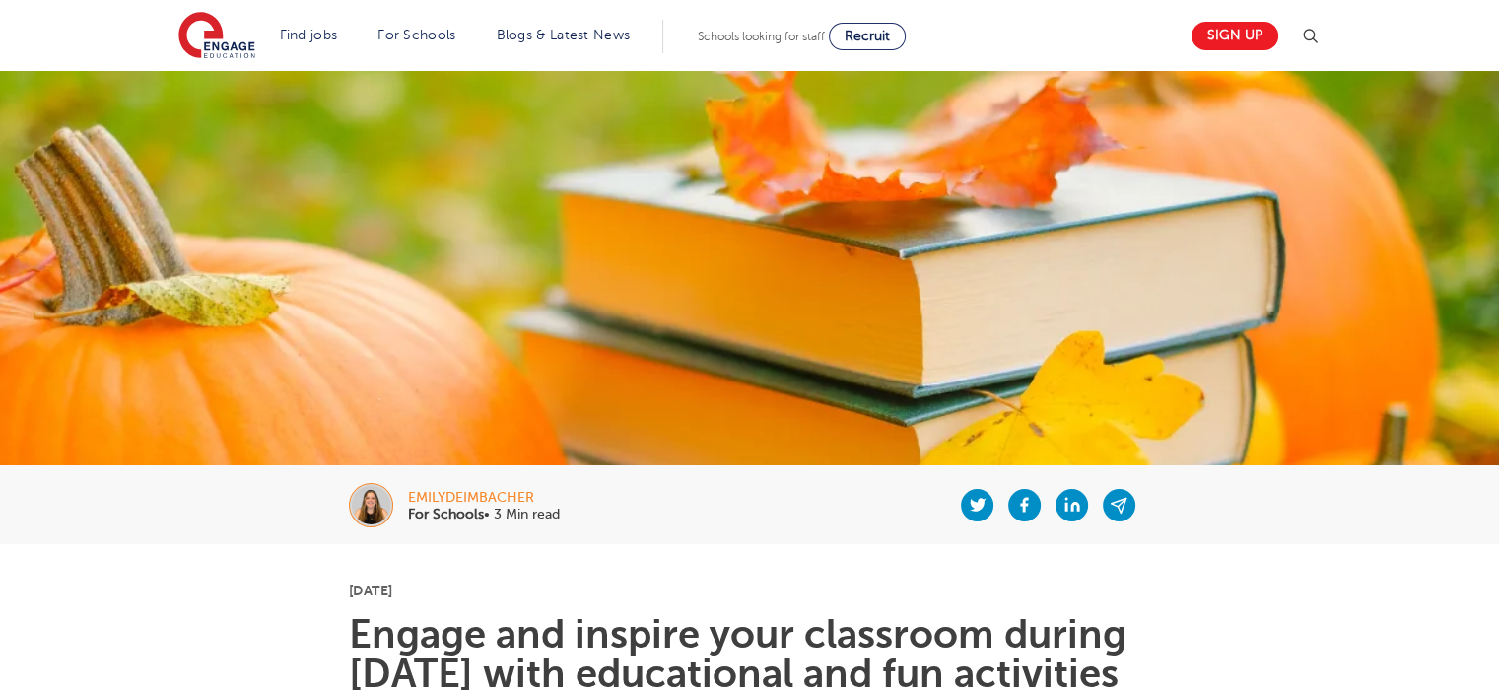
drag, startPoint x: 601, startPoint y: 43, endPoint x: 664, endPoint y: 108, distance: 90.6
click at [601, 43] on li "Blogs & Latest News" at bounding box center [564, 37] width 150 height 34
click at [531, 31] on link "Blogs & Latest News" at bounding box center [564, 35] width 134 height 15
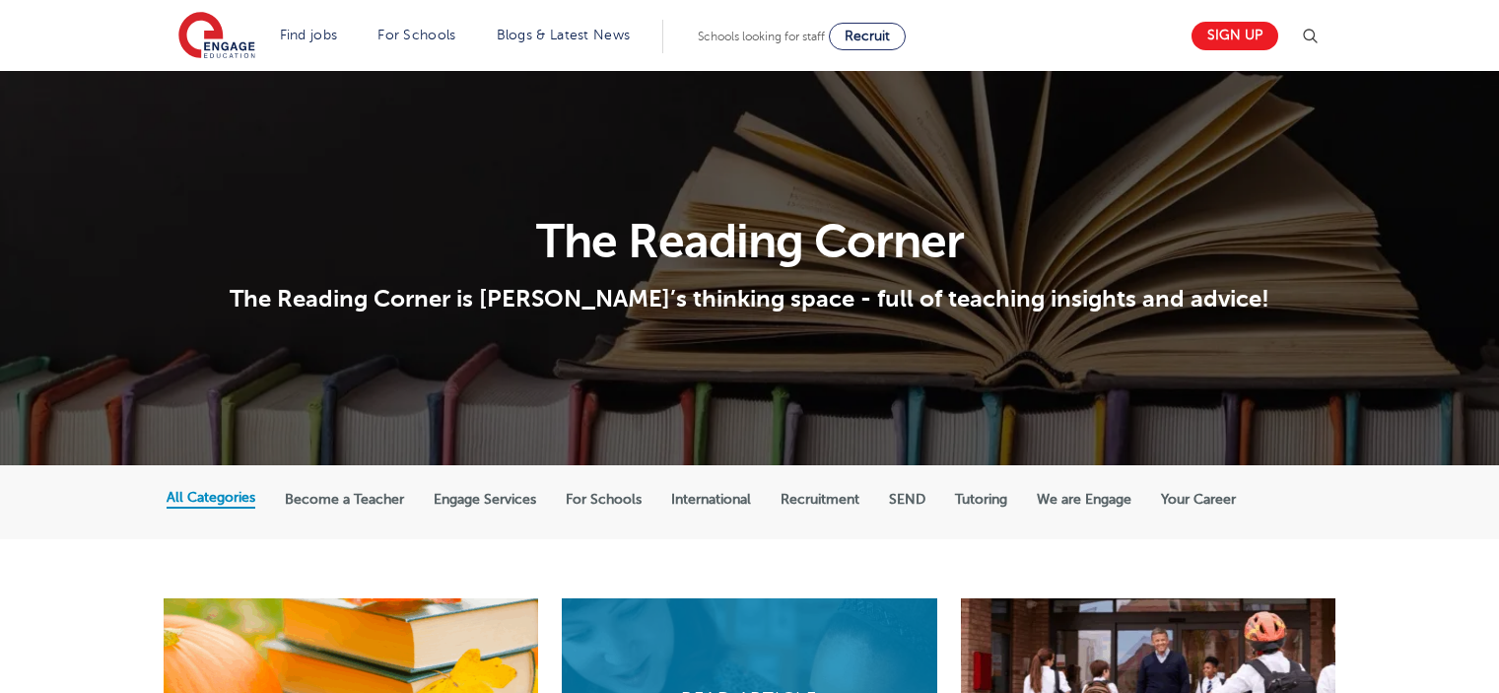
scroll to position [394, 0]
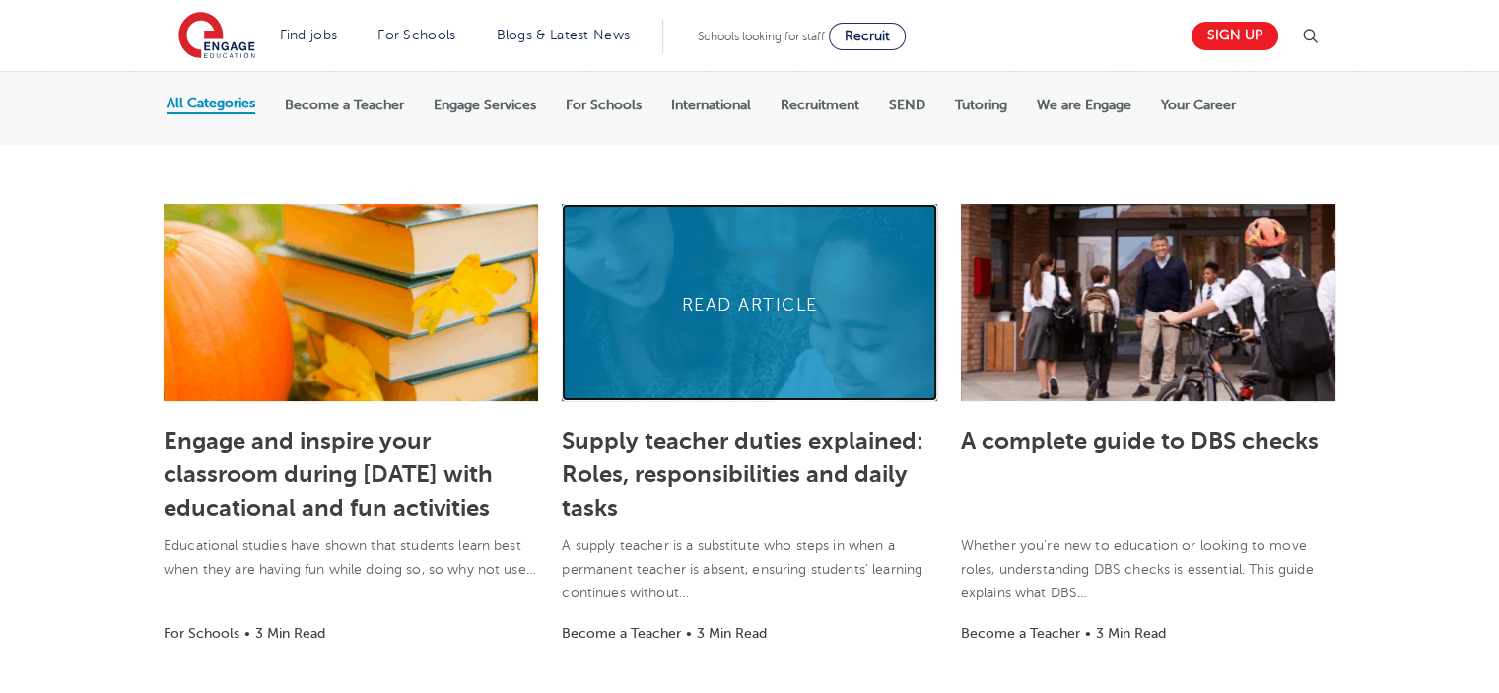
click at [769, 318] on link at bounding box center [749, 302] width 375 height 197
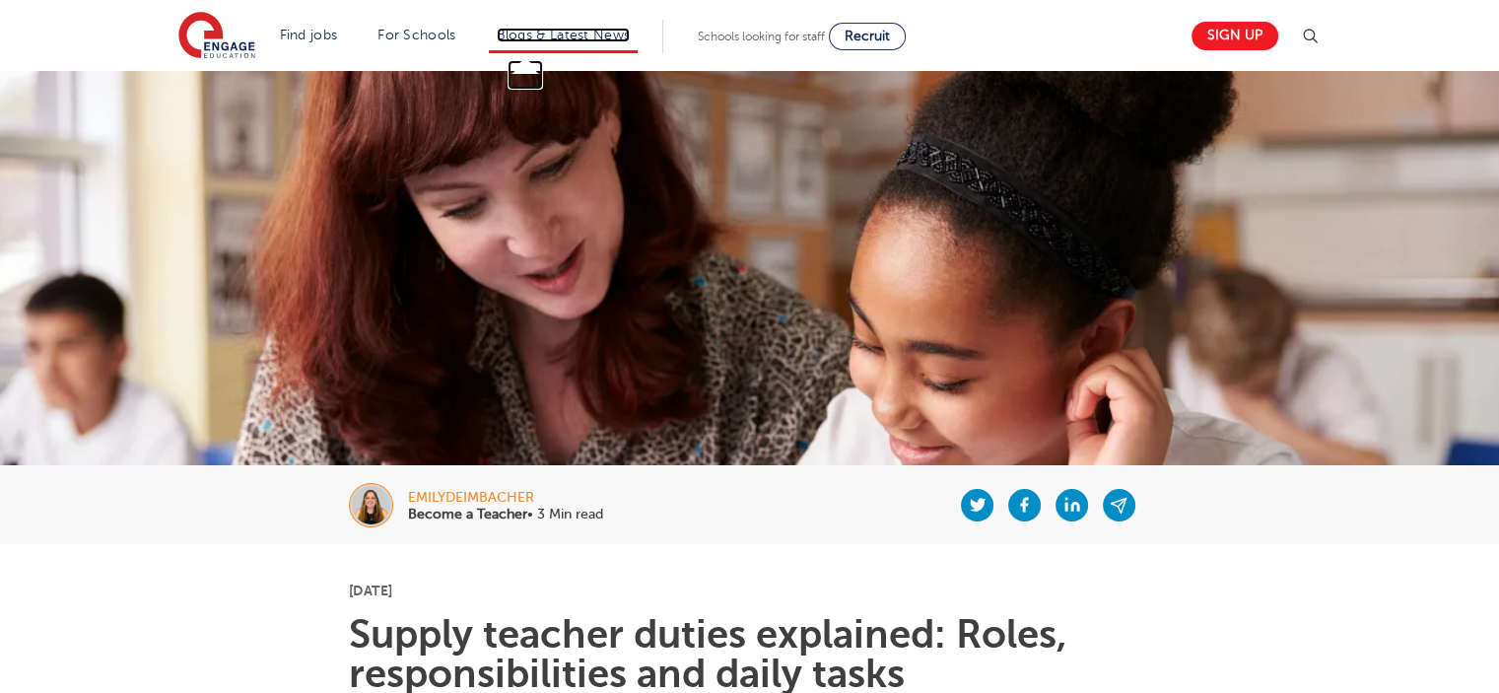
click at [570, 32] on link "Blogs & Latest News" at bounding box center [564, 35] width 134 height 15
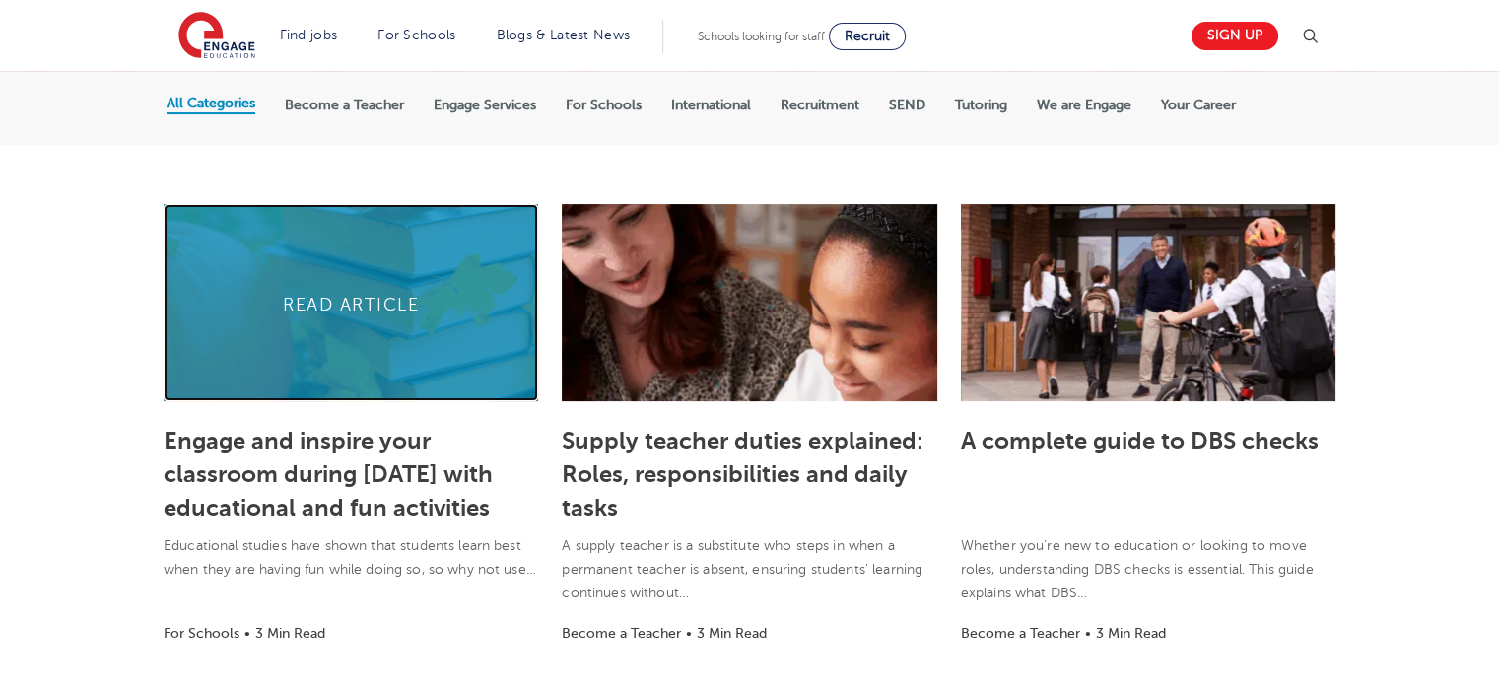
scroll to position [329, 0]
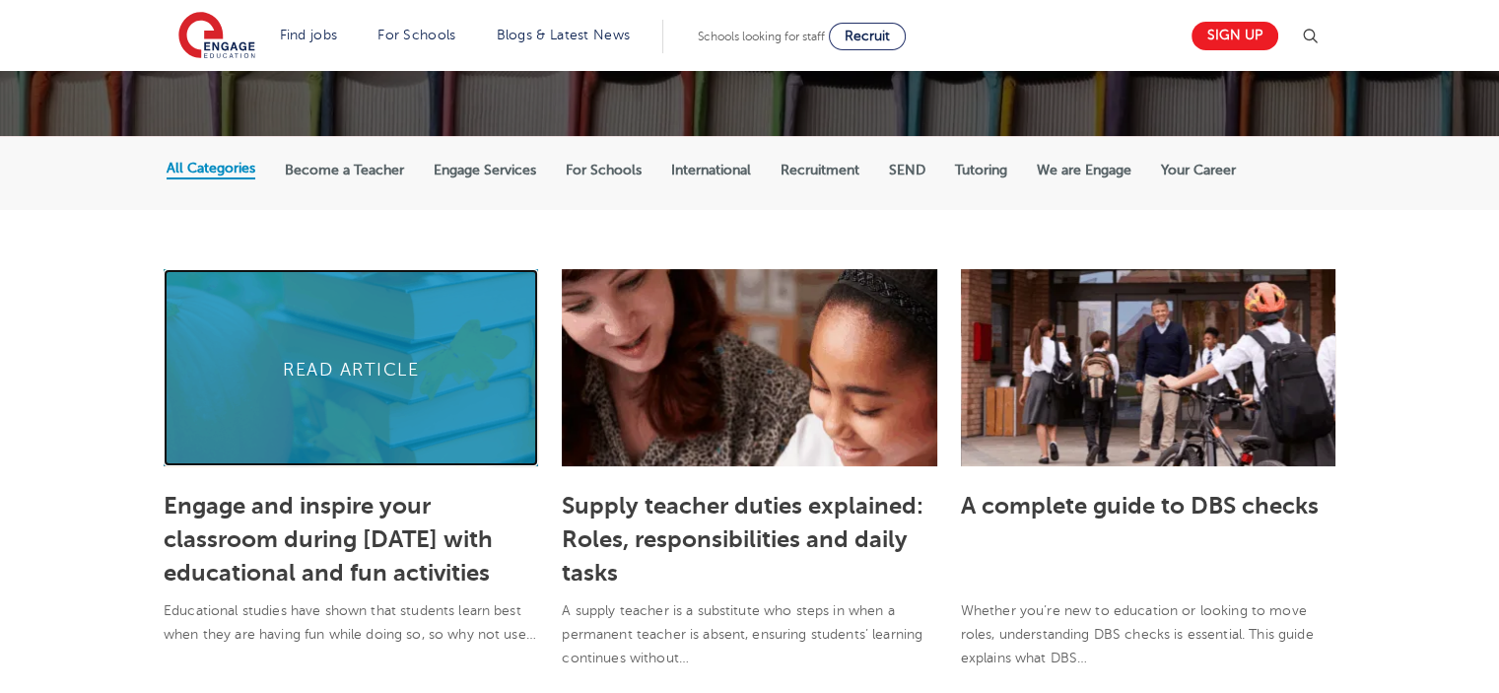
click at [345, 339] on link at bounding box center [351, 367] width 375 height 197
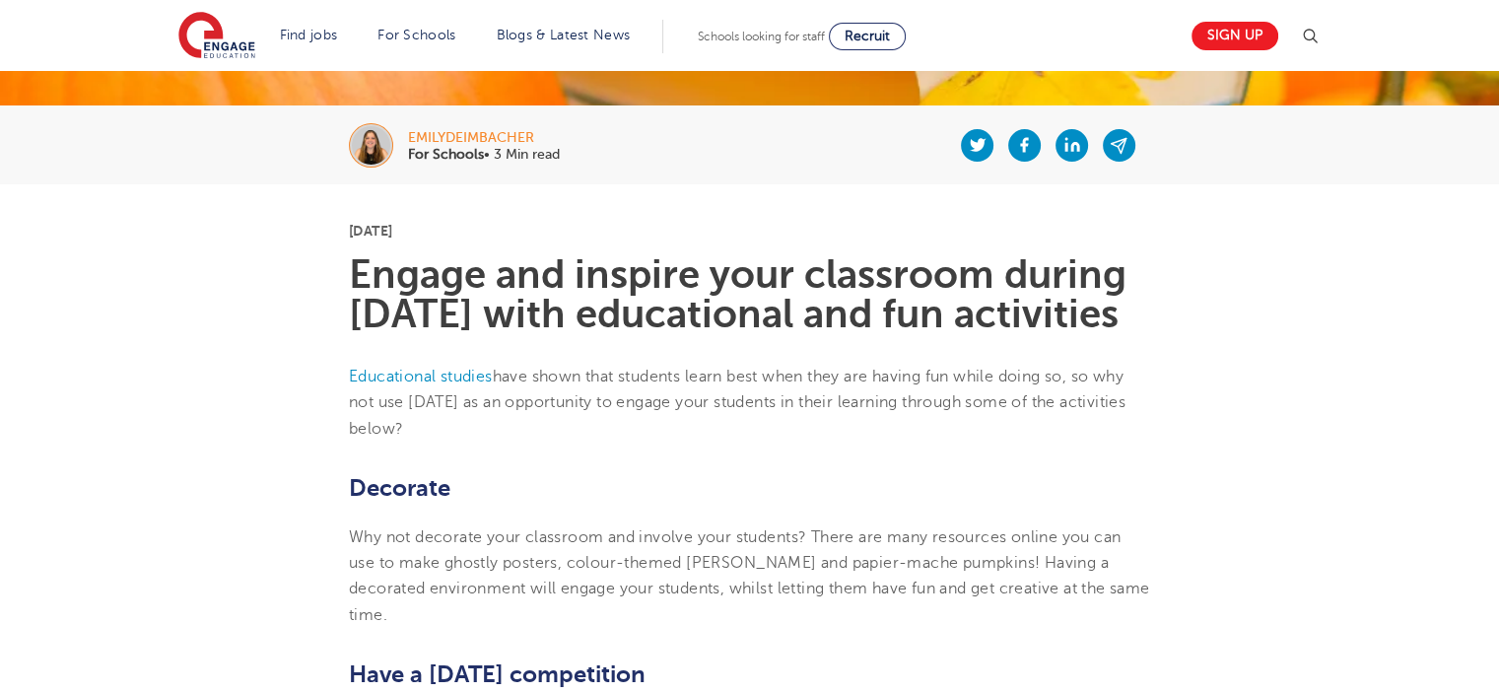
scroll to position [394, 0]
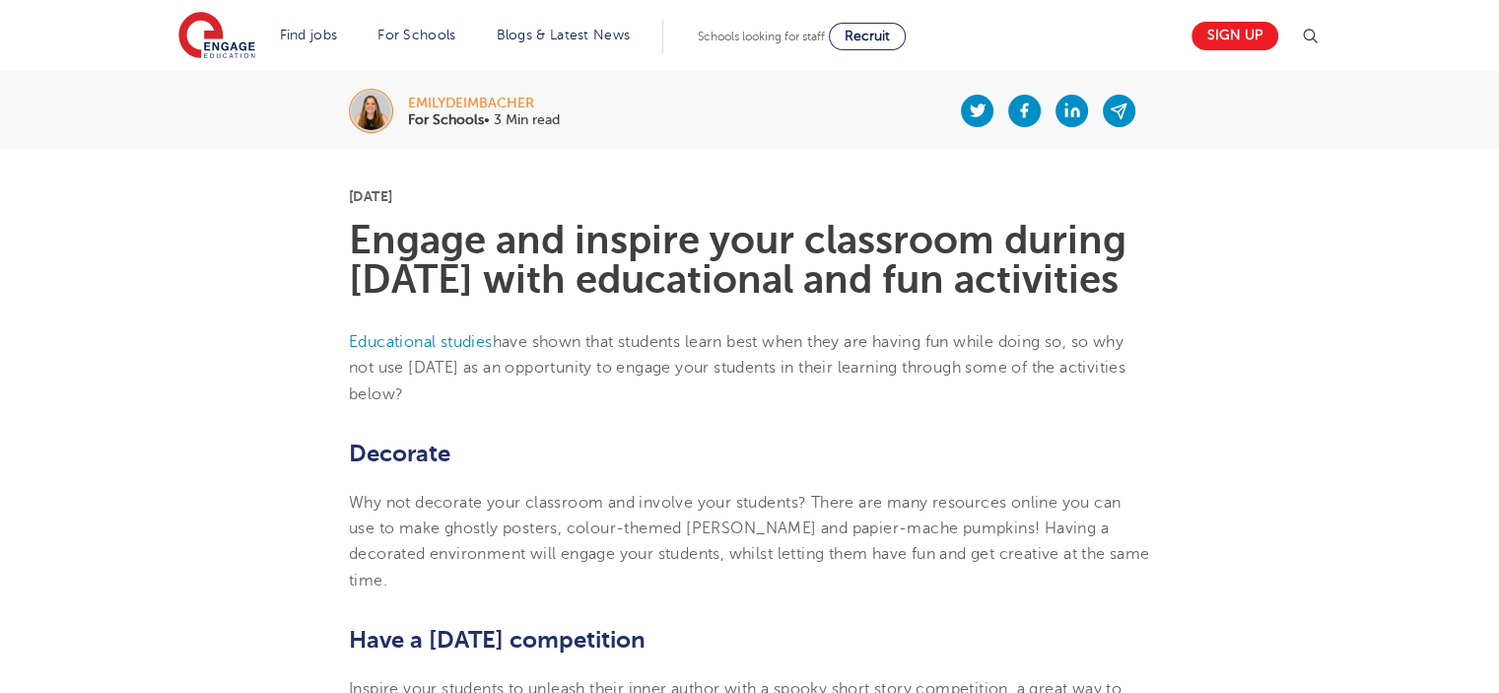
drag, startPoint x: 328, startPoint y: 367, endPoint x: 491, endPoint y: 437, distance: 177.0
copy p "Educational studies have shown that students learn best when they are having fu…"
drag, startPoint x: 598, startPoint y: 27, endPoint x: 566, endPoint y: 31, distance: 32.8
click at [598, 28] on link "Blogs & Latest News" at bounding box center [564, 35] width 134 height 15
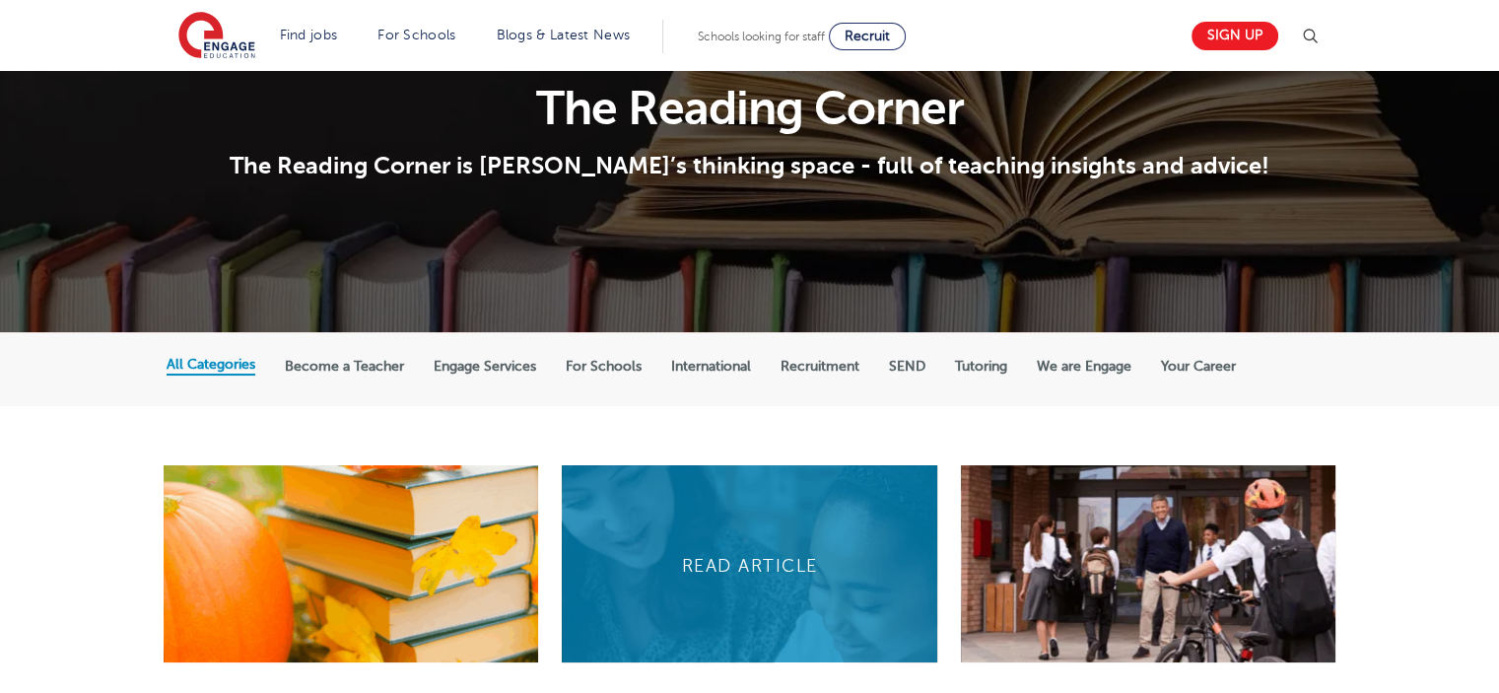
scroll to position [296, 0]
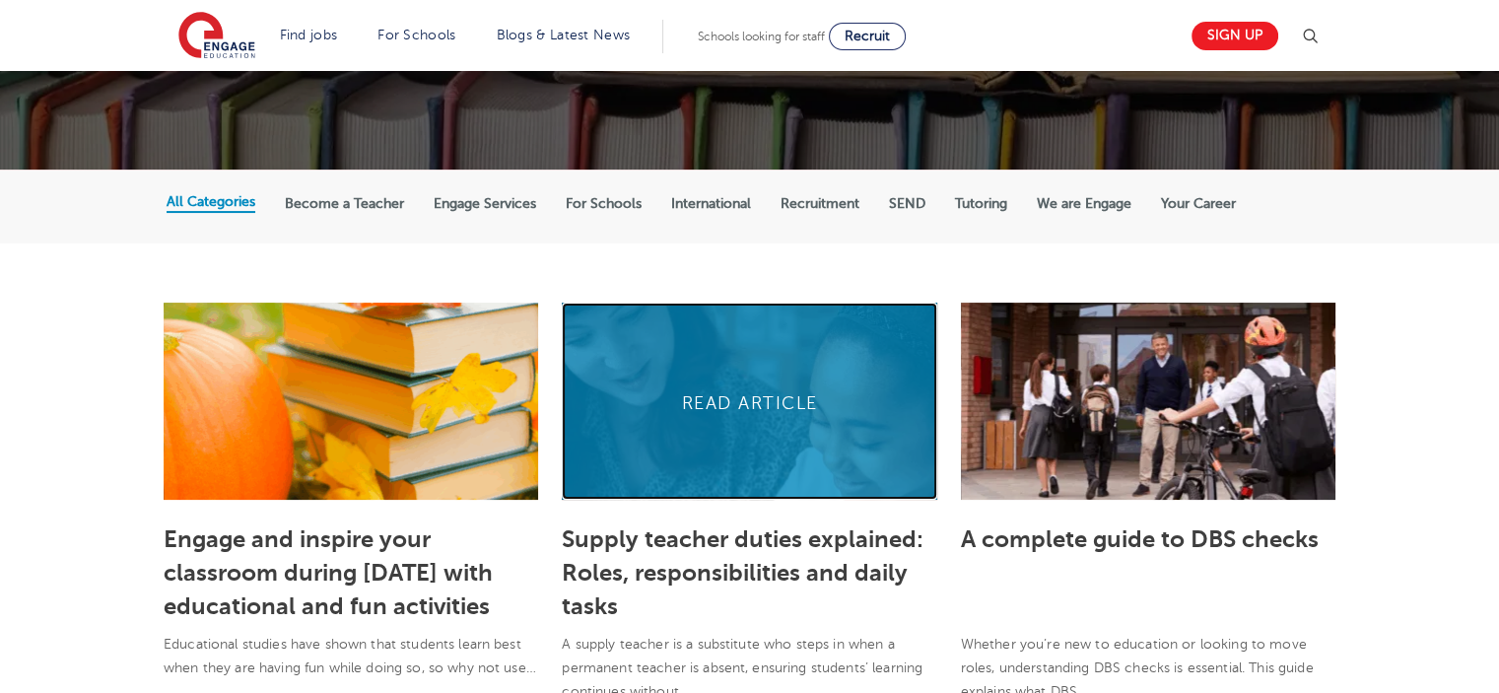
click at [763, 441] on link at bounding box center [749, 401] width 375 height 197
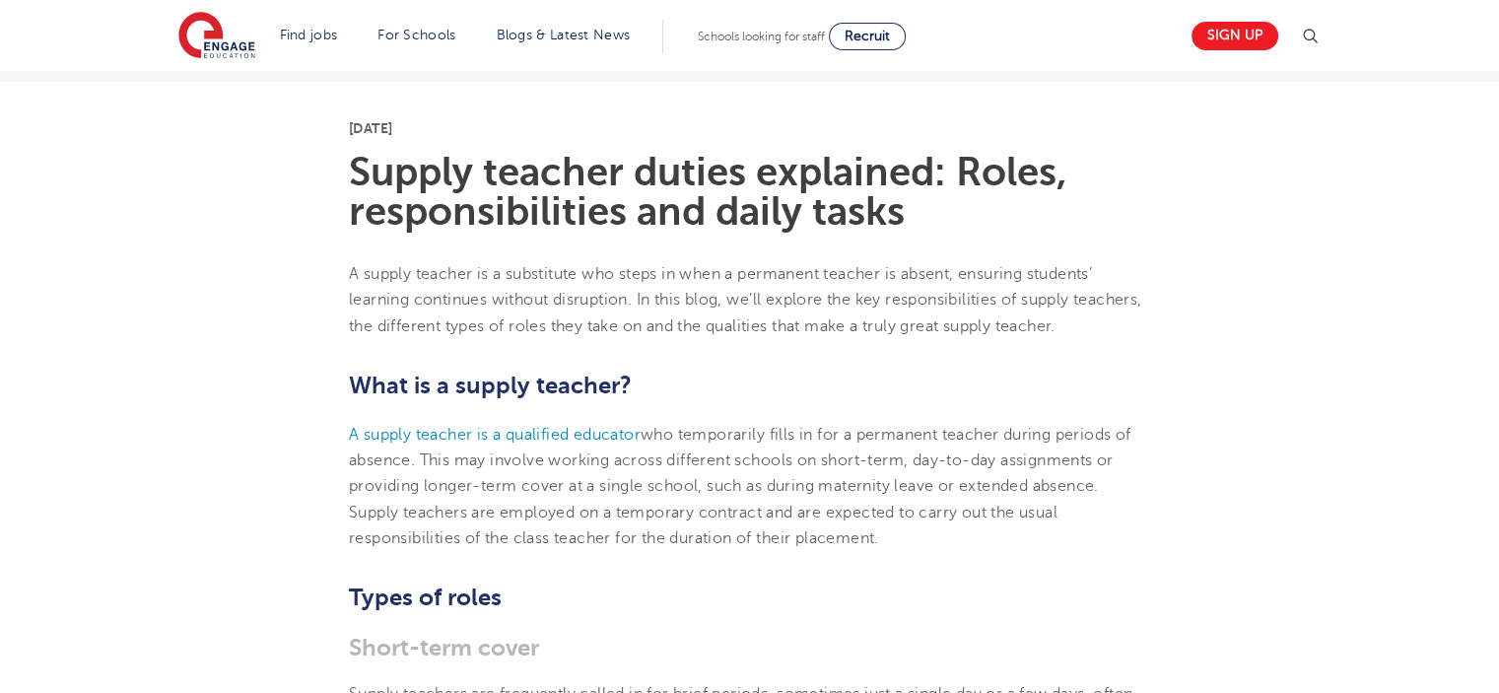
scroll to position [493, 0]
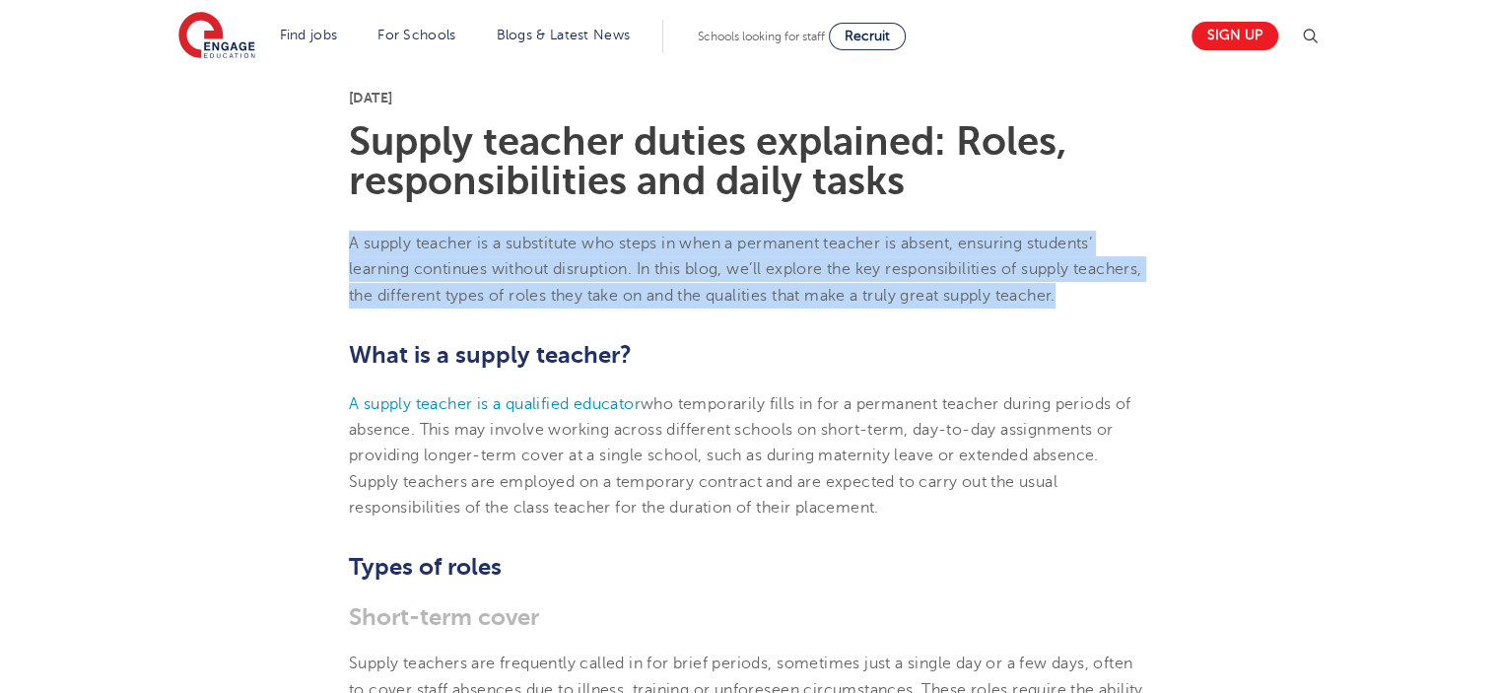
drag, startPoint x: 290, startPoint y: 234, endPoint x: 1189, endPoint y: 293, distance: 900.8
copy p "A supply teacher is a substitute who steps in when a permanent teacher is absen…"
